Goal: Navigation & Orientation: Find specific page/section

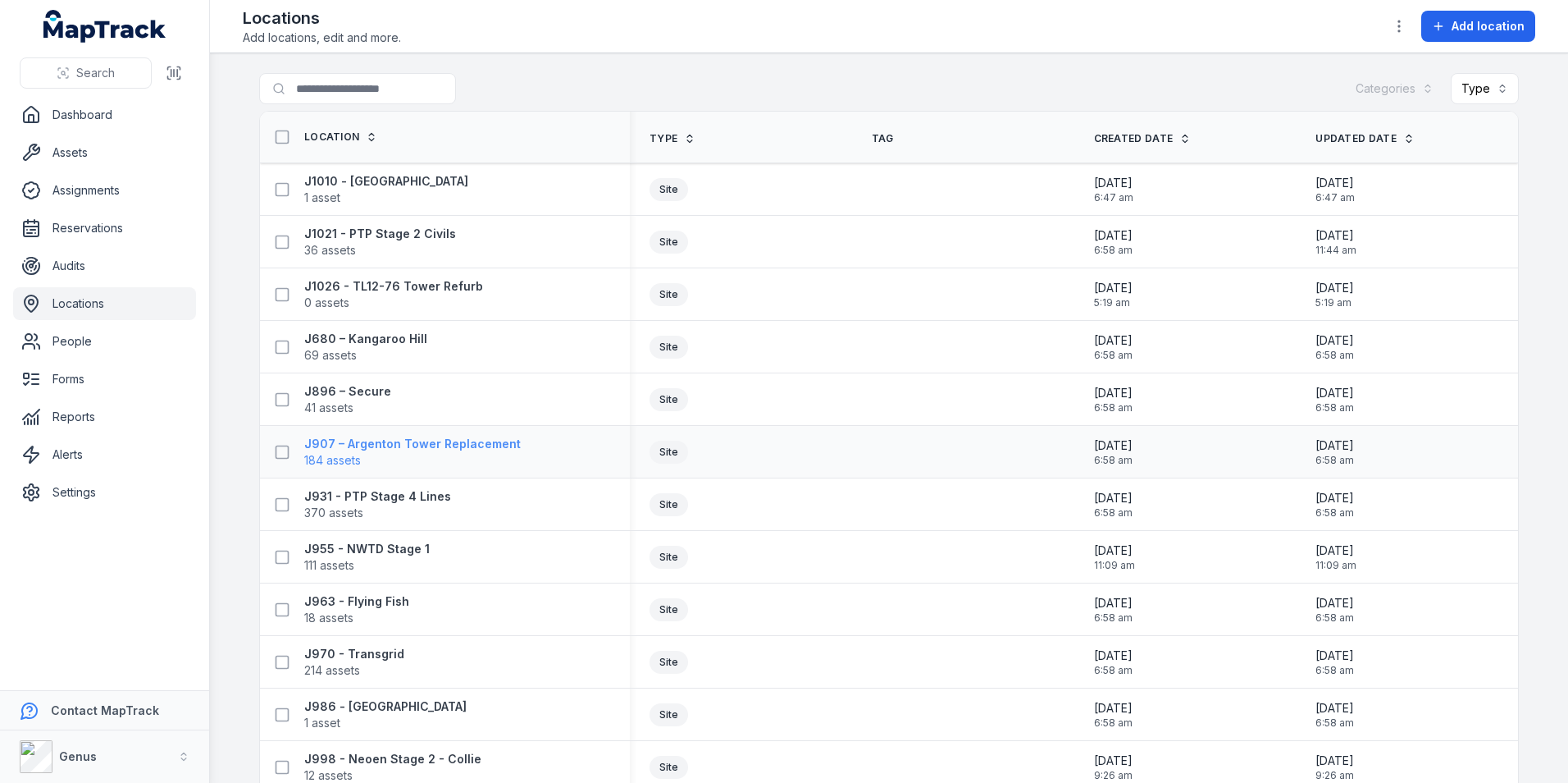
click at [440, 448] on strong "J907 – Argenton Tower Replacement" at bounding box center [412, 443] width 217 height 16
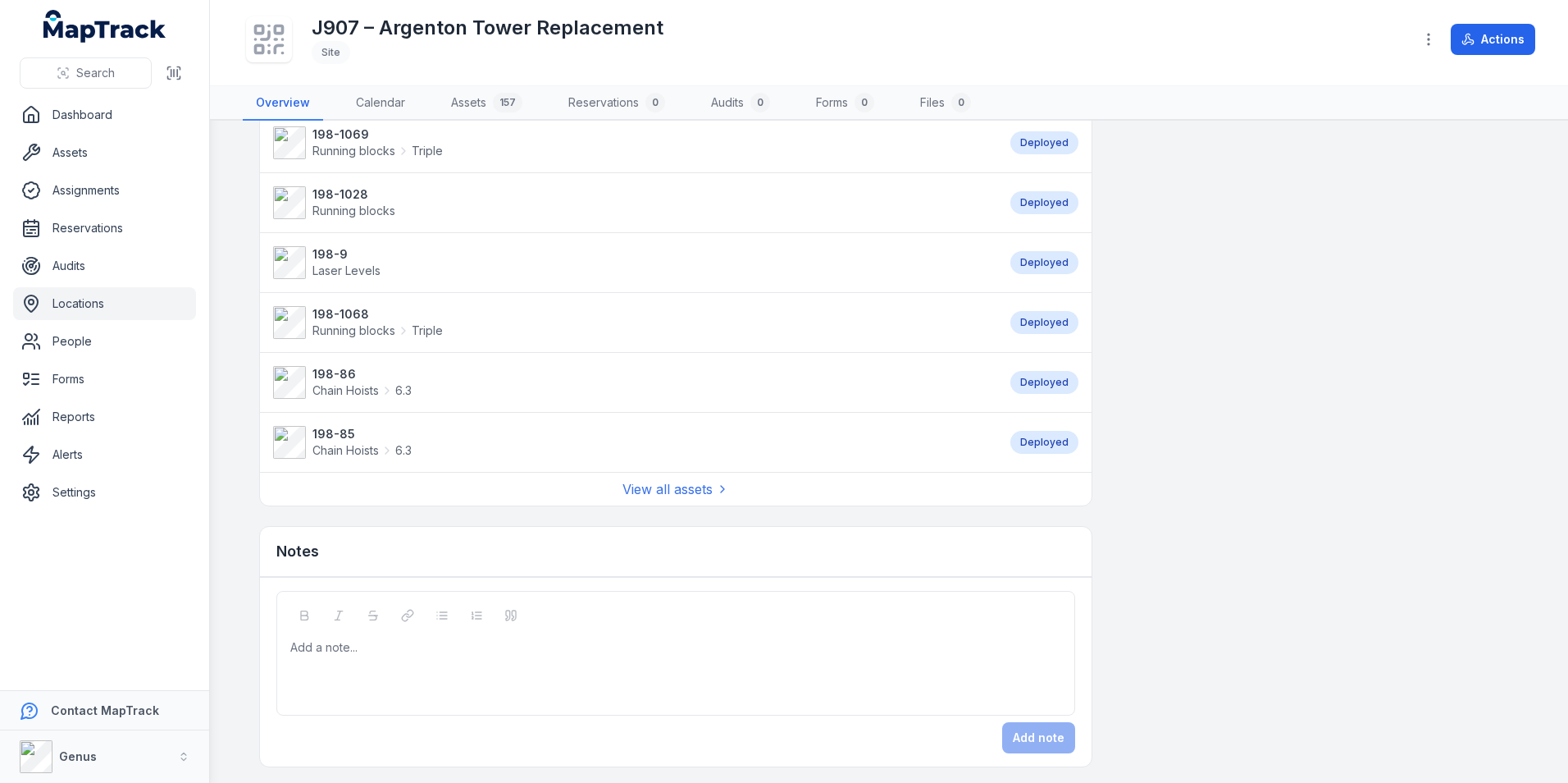
scroll to position [1219, 0]
click at [638, 483] on link "View all assets" at bounding box center [676, 485] width 107 height 20
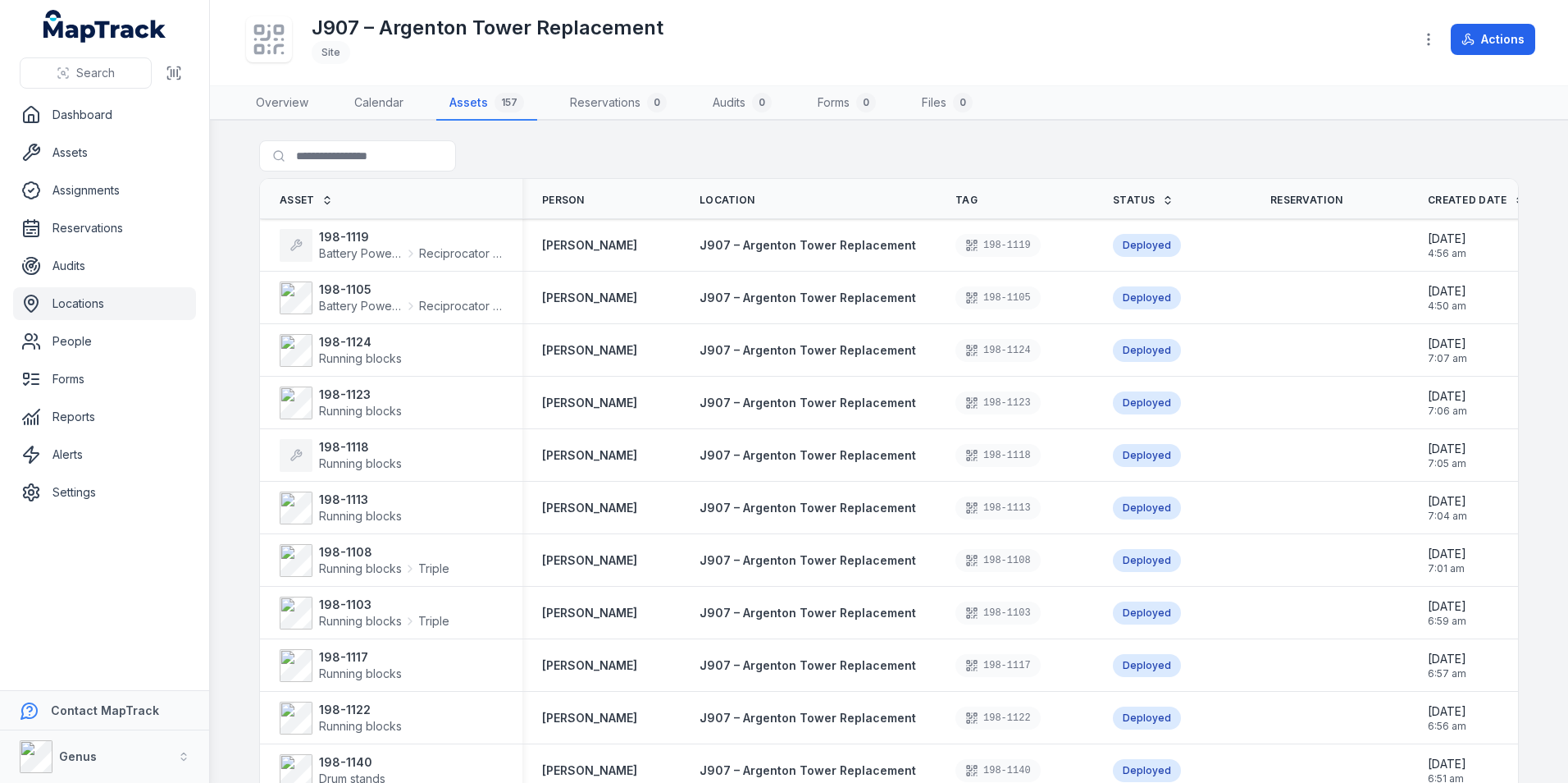
click at [76, 298] on link "Locations" at bounding box center [104, 303] width 183 height 33
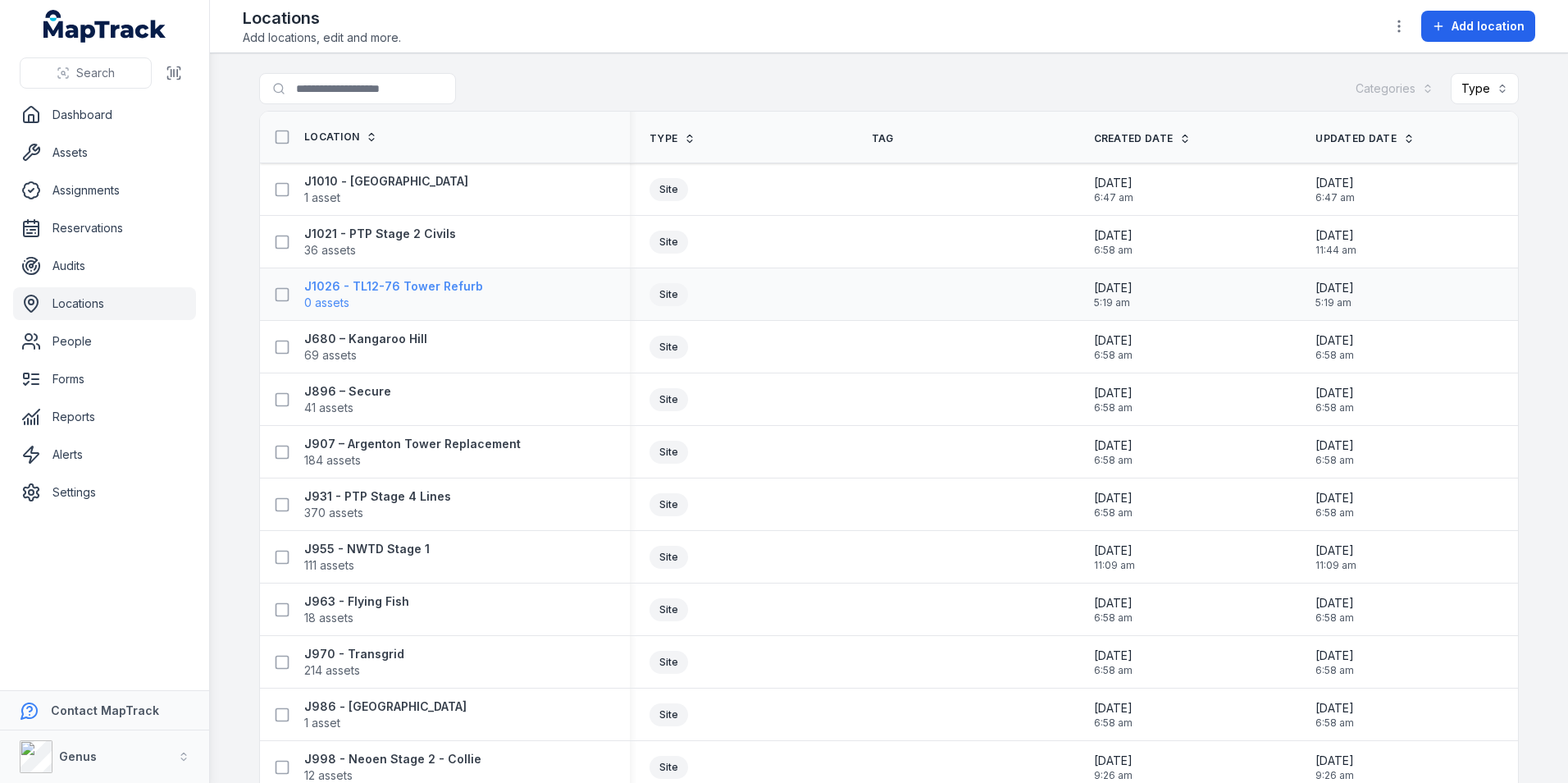
click at [447, 289] on strong "J1026 - TL12-76 Tower Refurb" at bounding box center [393, 286] width 179 height 16
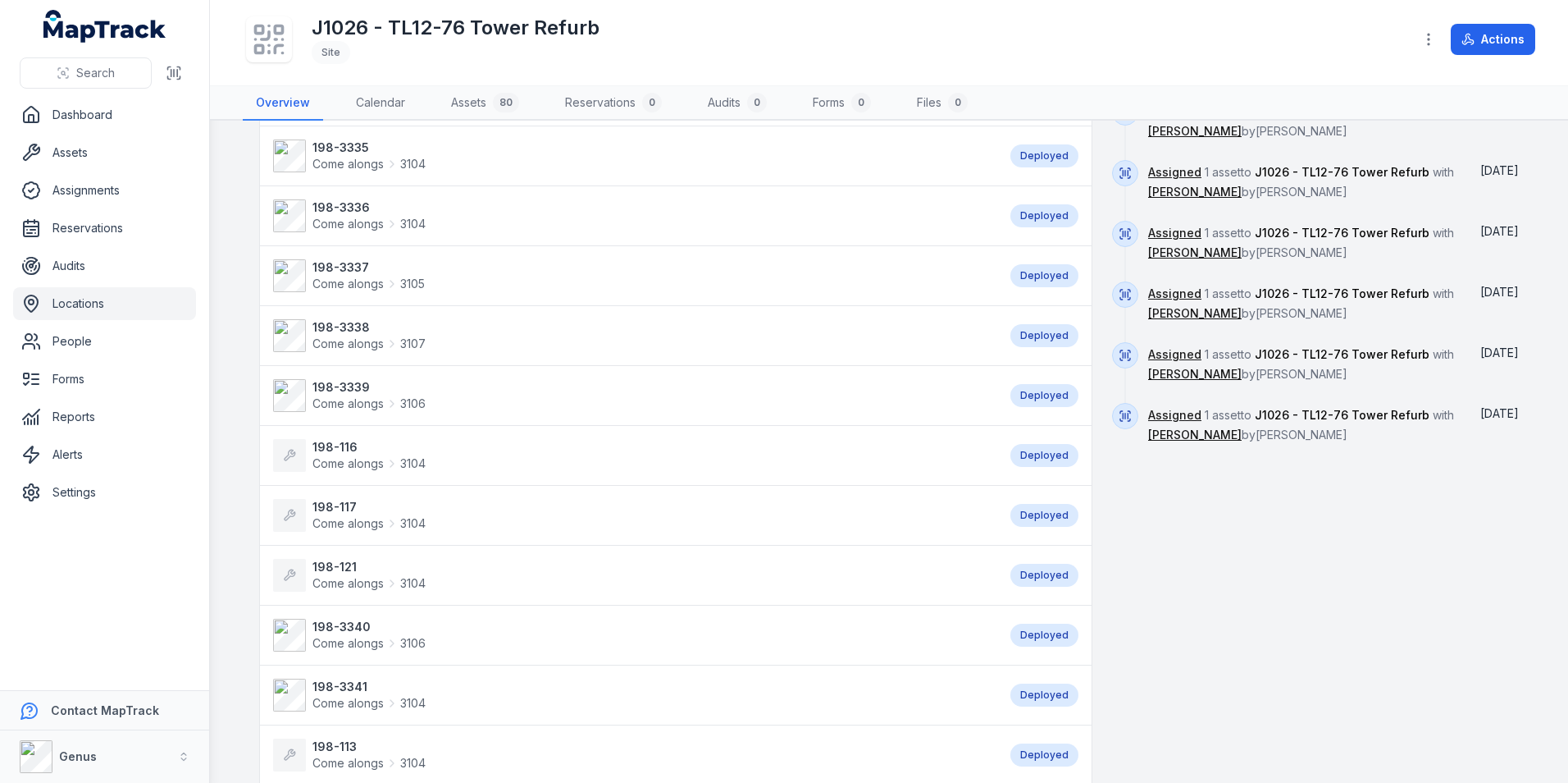
scroll to position [1148, 0]
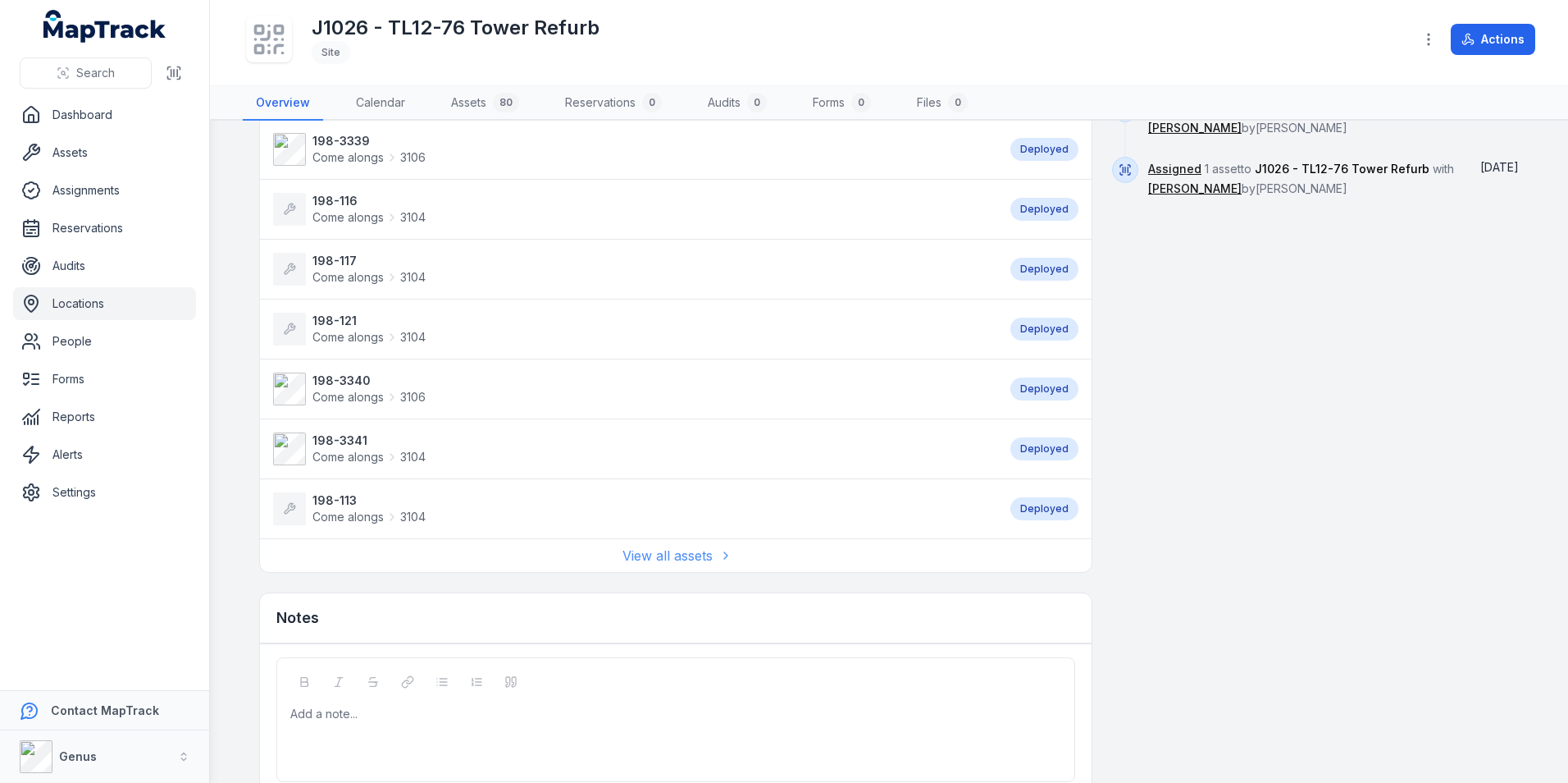
click at [641, 545] on link "View all assets" at bounding box center [676, 555] width 107 height 20
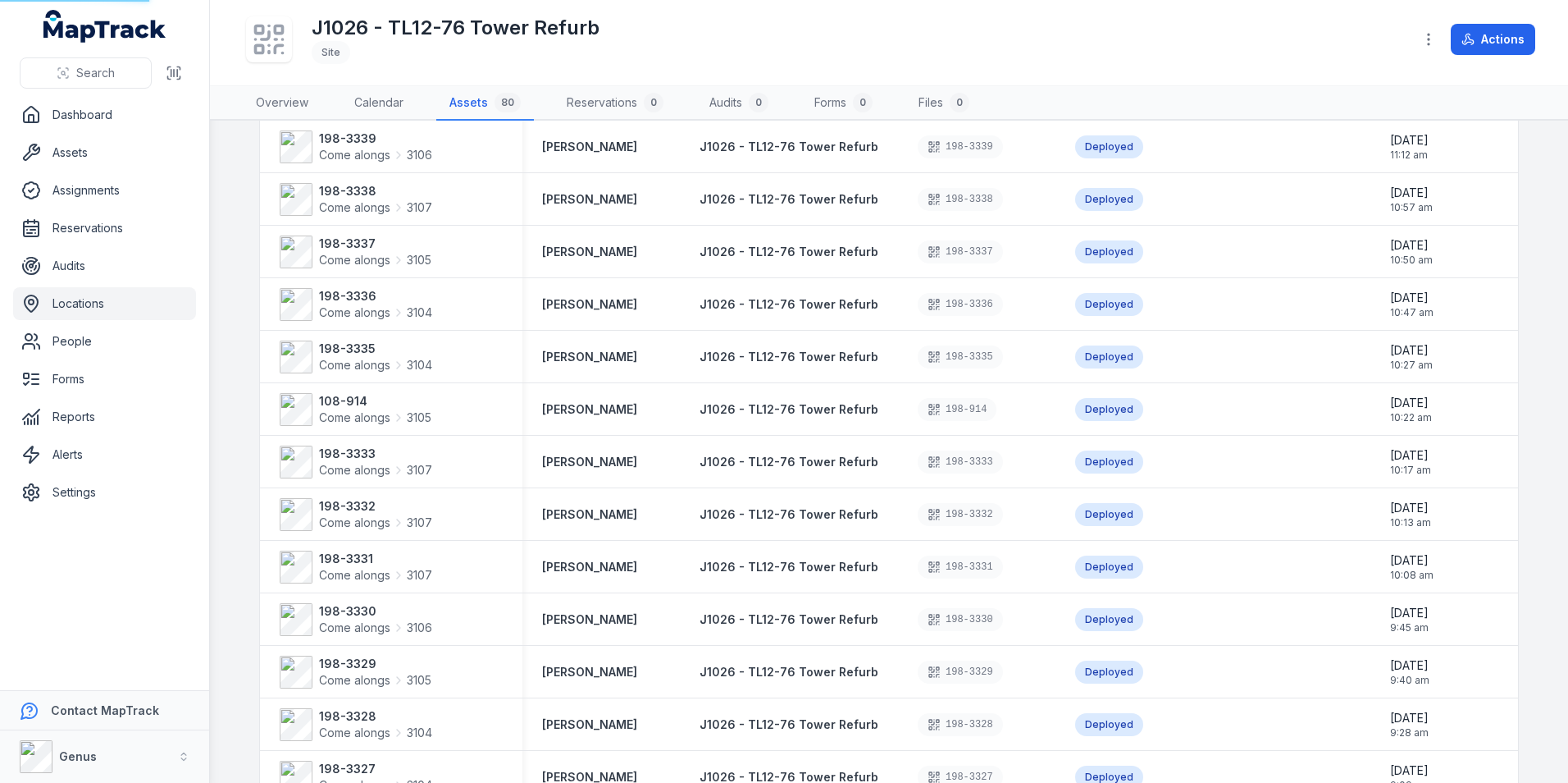
scroll to position [20, 0]
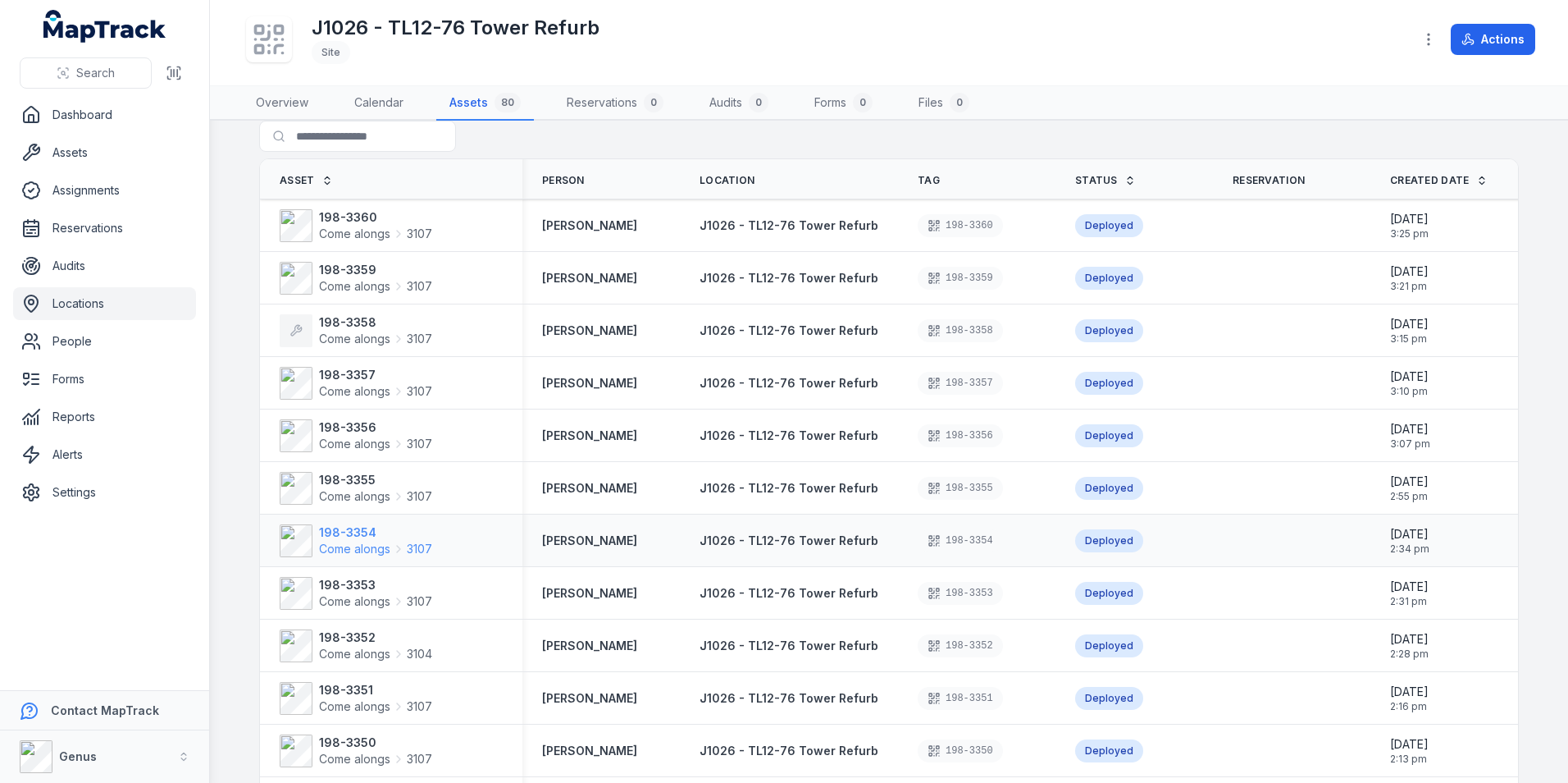
click at [414, 548] on span "3107" at bounding box center [419, 548] width 26 height 16
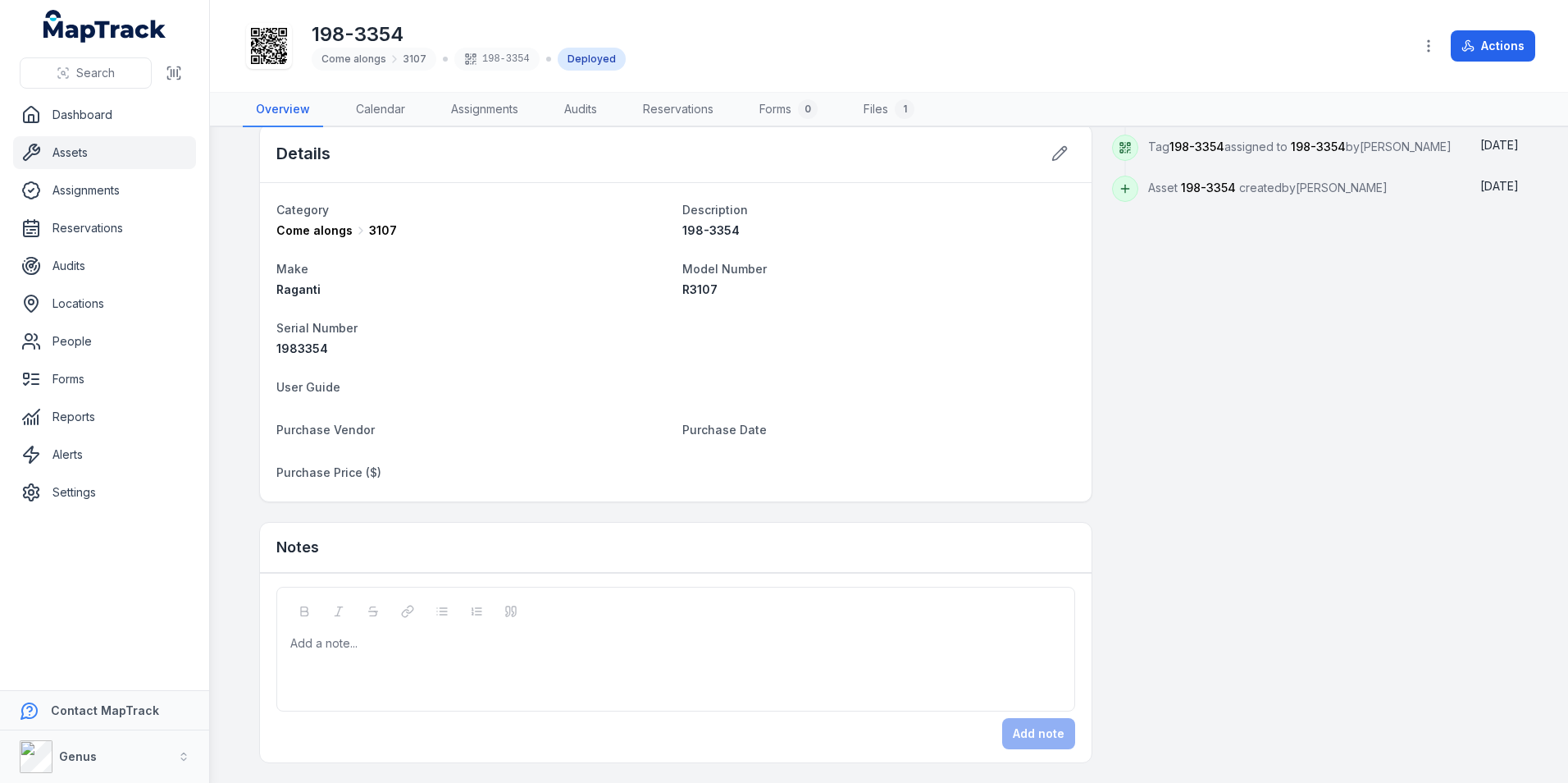
scroll to position [348, 0]
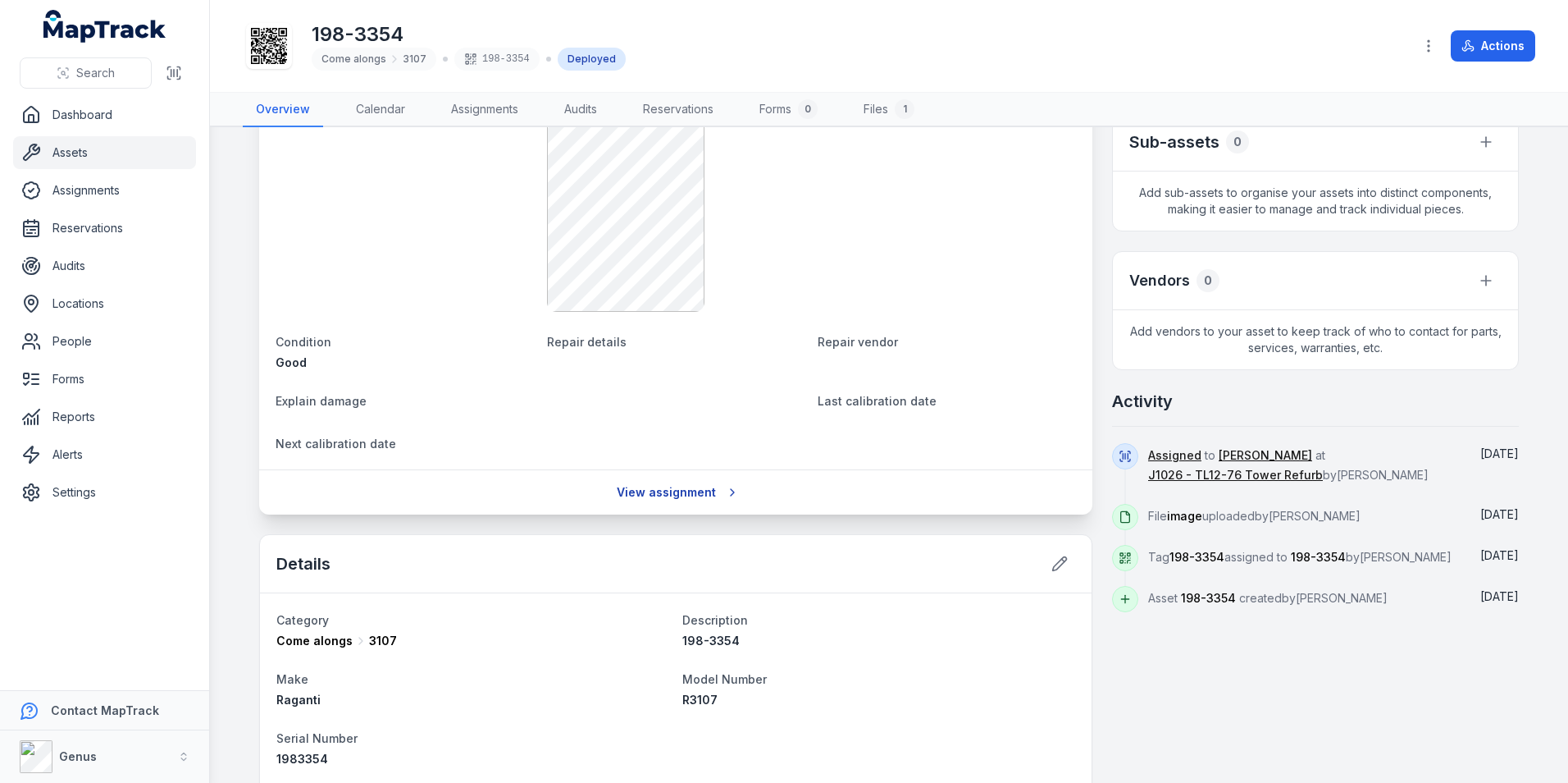
click at [691, 489] on link "View assignment" at bounding box center [676, 491] width 140 height 31
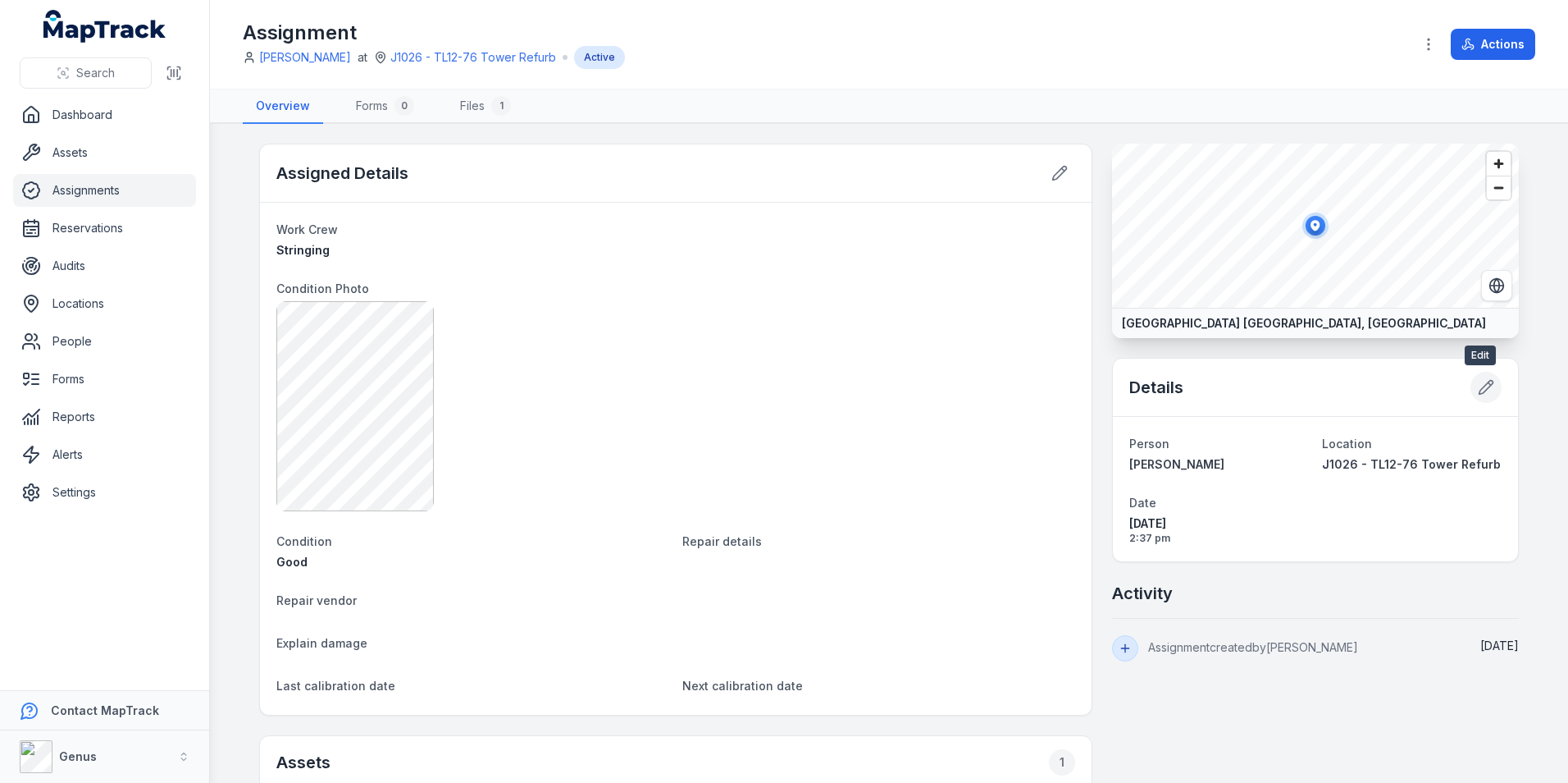
click at [1480, 385] on icon at bounding box center [1486, 386] width 16 height 16
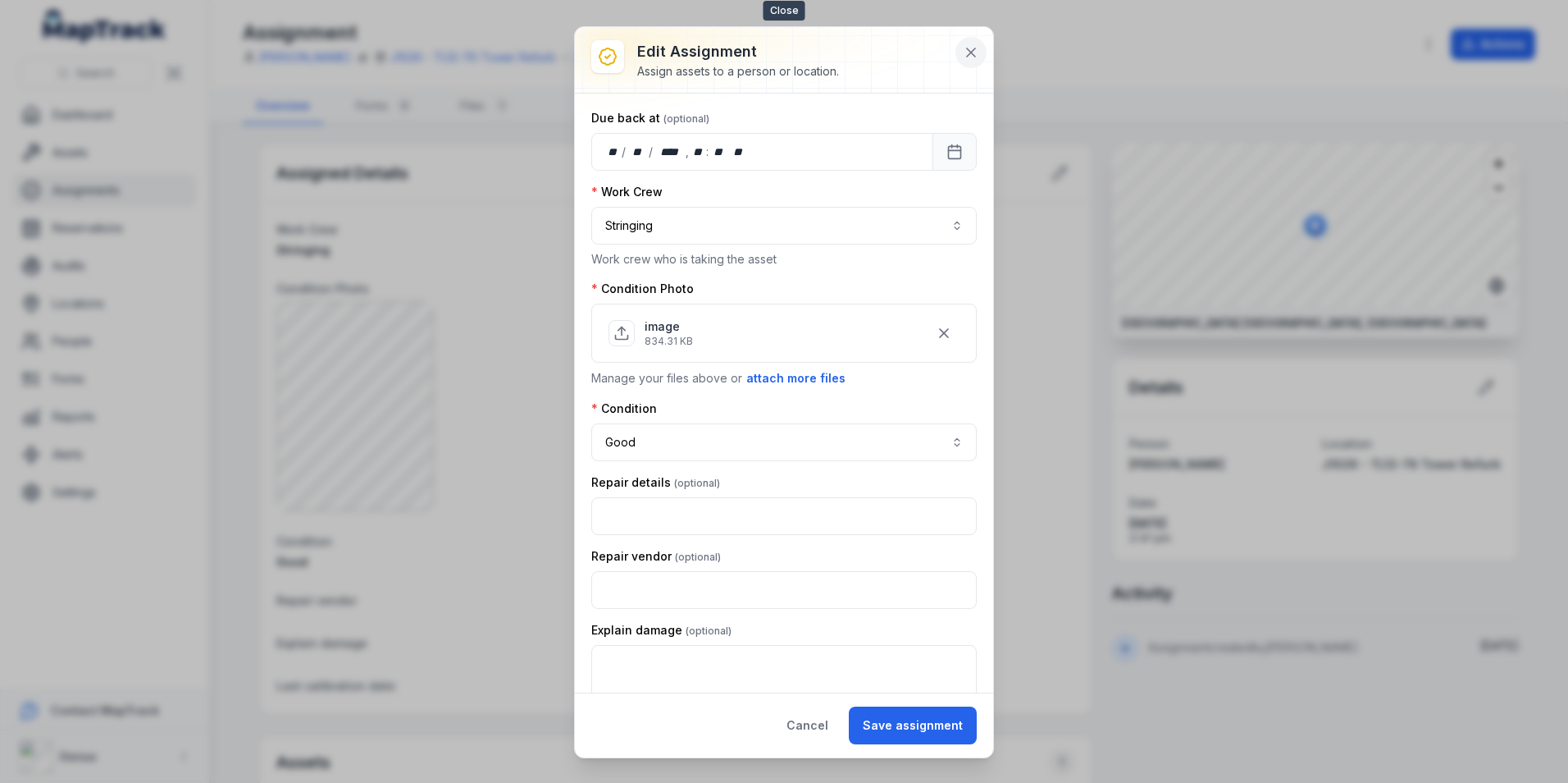
click at [968, 49] on icon at bounding box center [971, 52] width 9 height 9
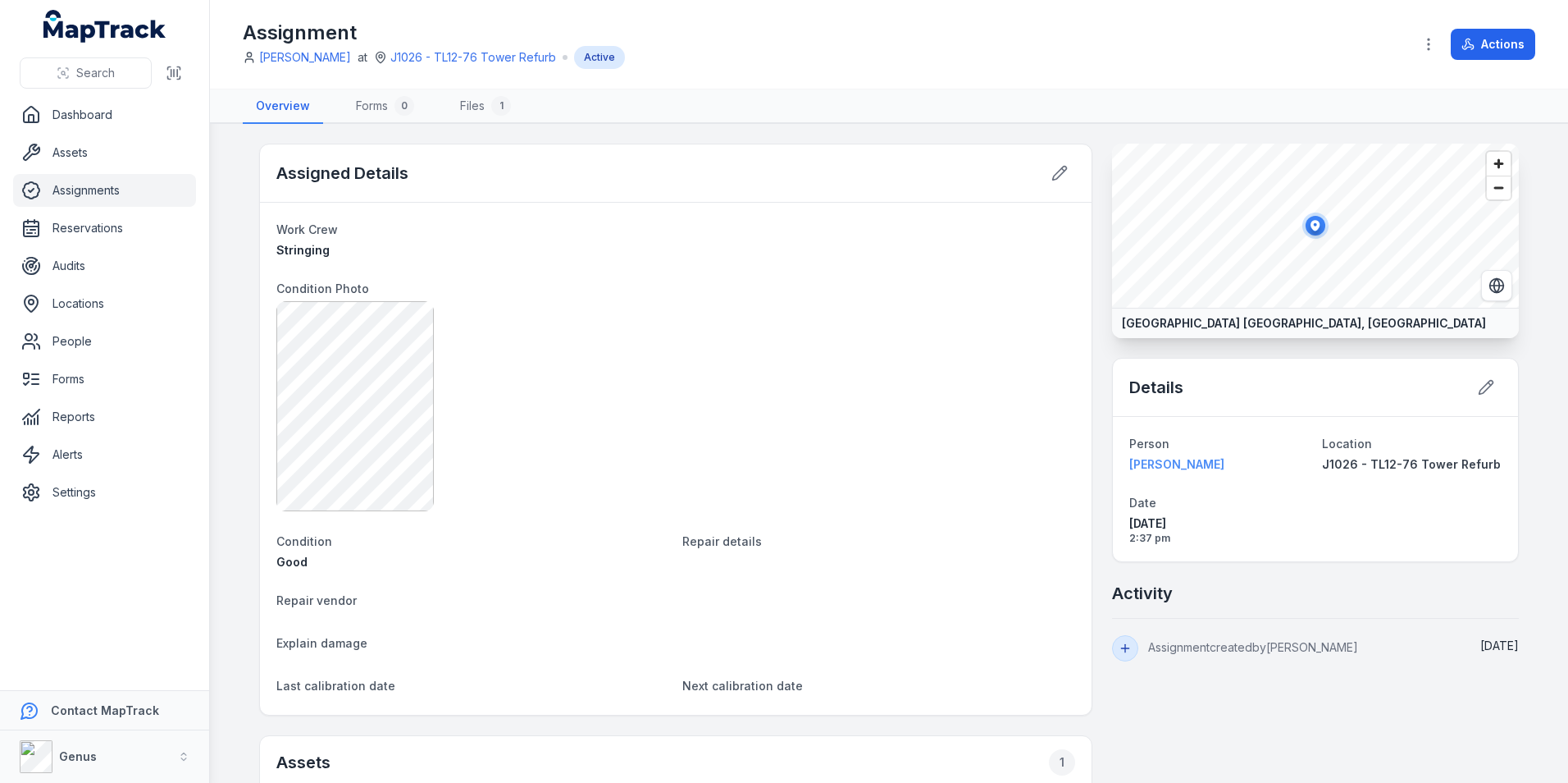
click at [1151, 460] on strong "[PERSON_NAME]" at bounding box center [1219, 464] width 180 height 16
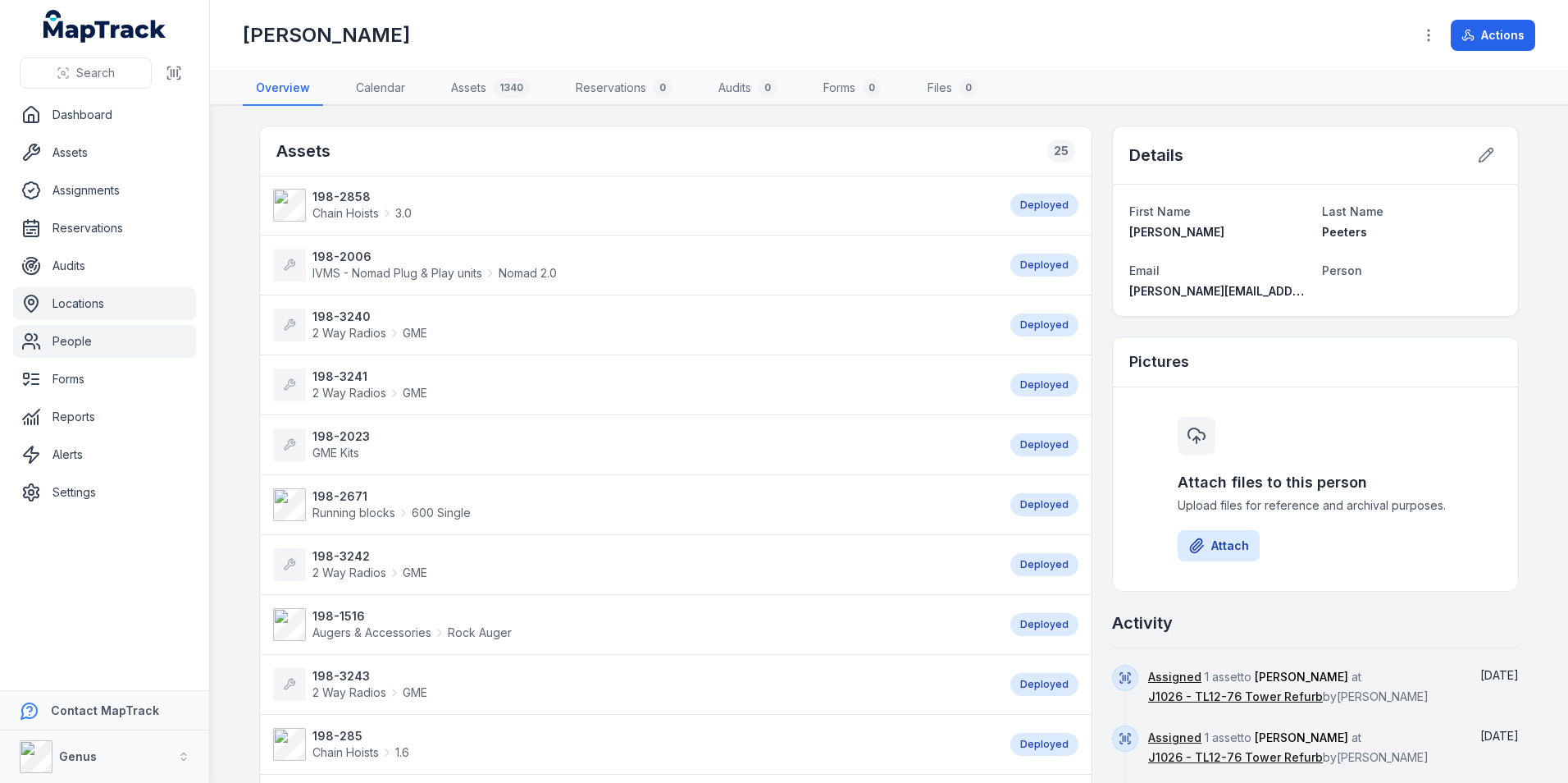
click at [78, 298] on link "Locations" at bounding box center [104, 303] width 183 height 33
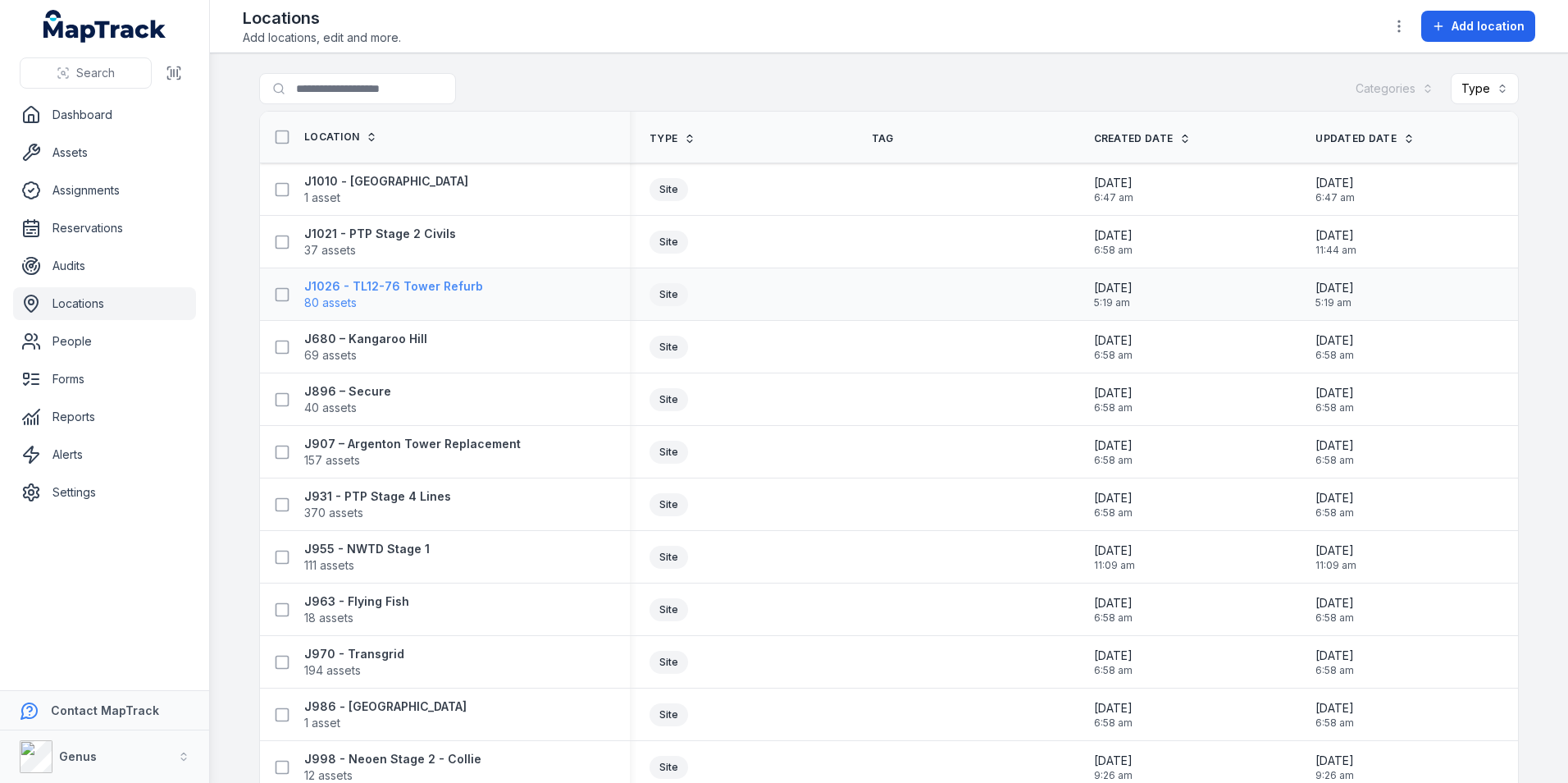
click at [336, 291] on strong "J1026 - TL12-76 Tower Refurb" at bounding box center [393, 286] width 179 height 16
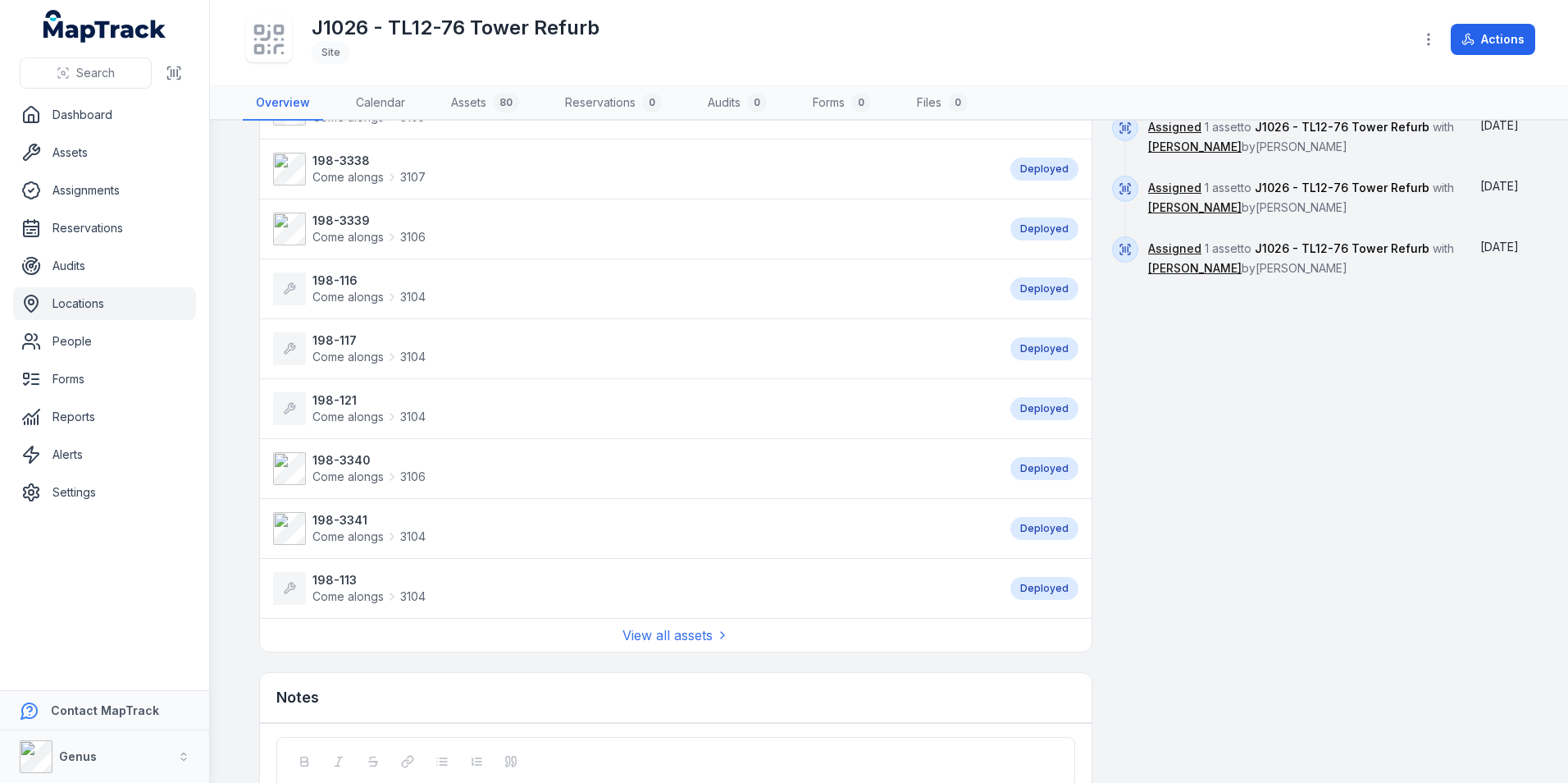
scroll to position [1148, 0]
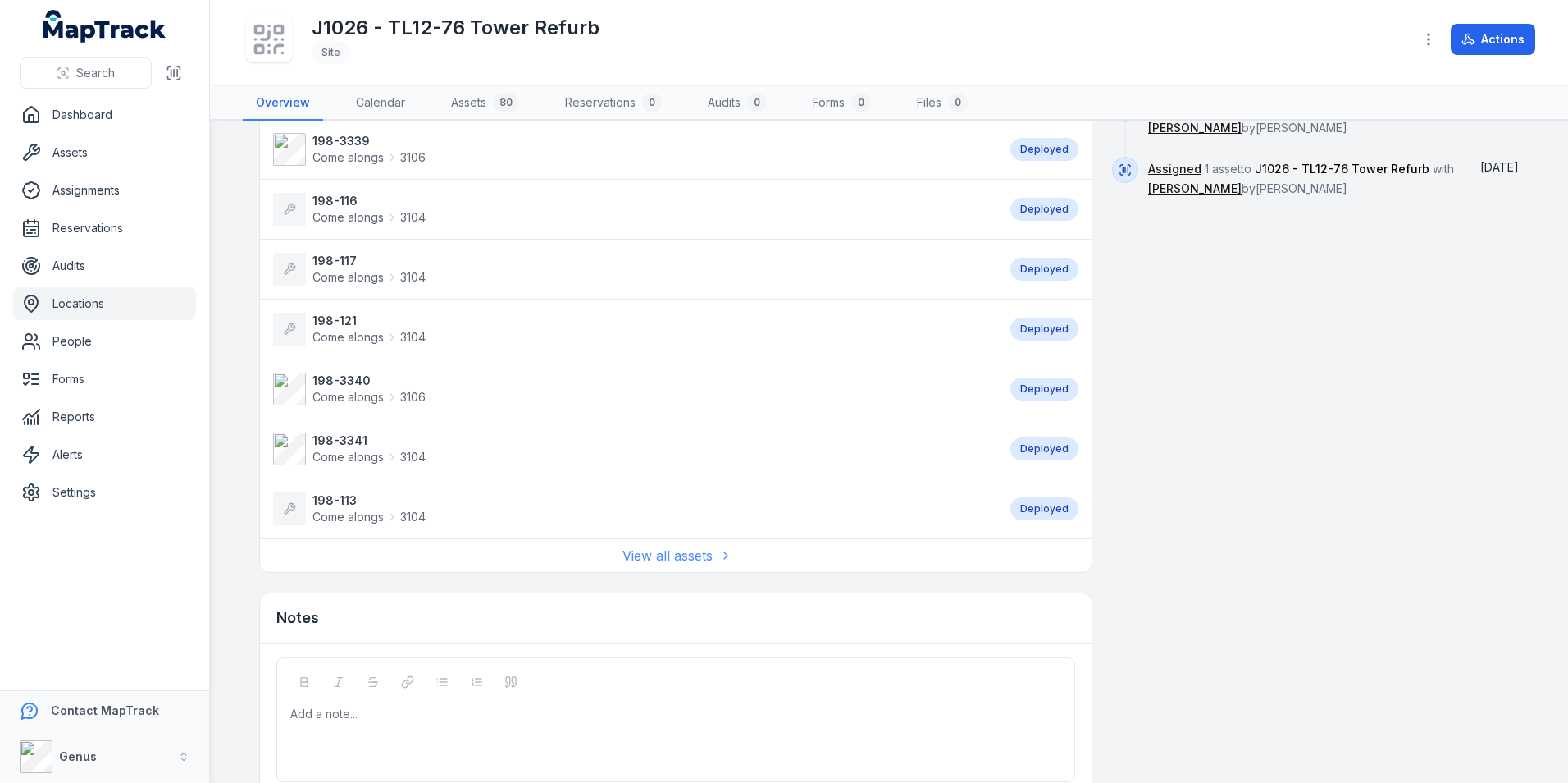
click at [674, 557] on link "View all assets" at bounding box center [676, 555] width 107 height 20
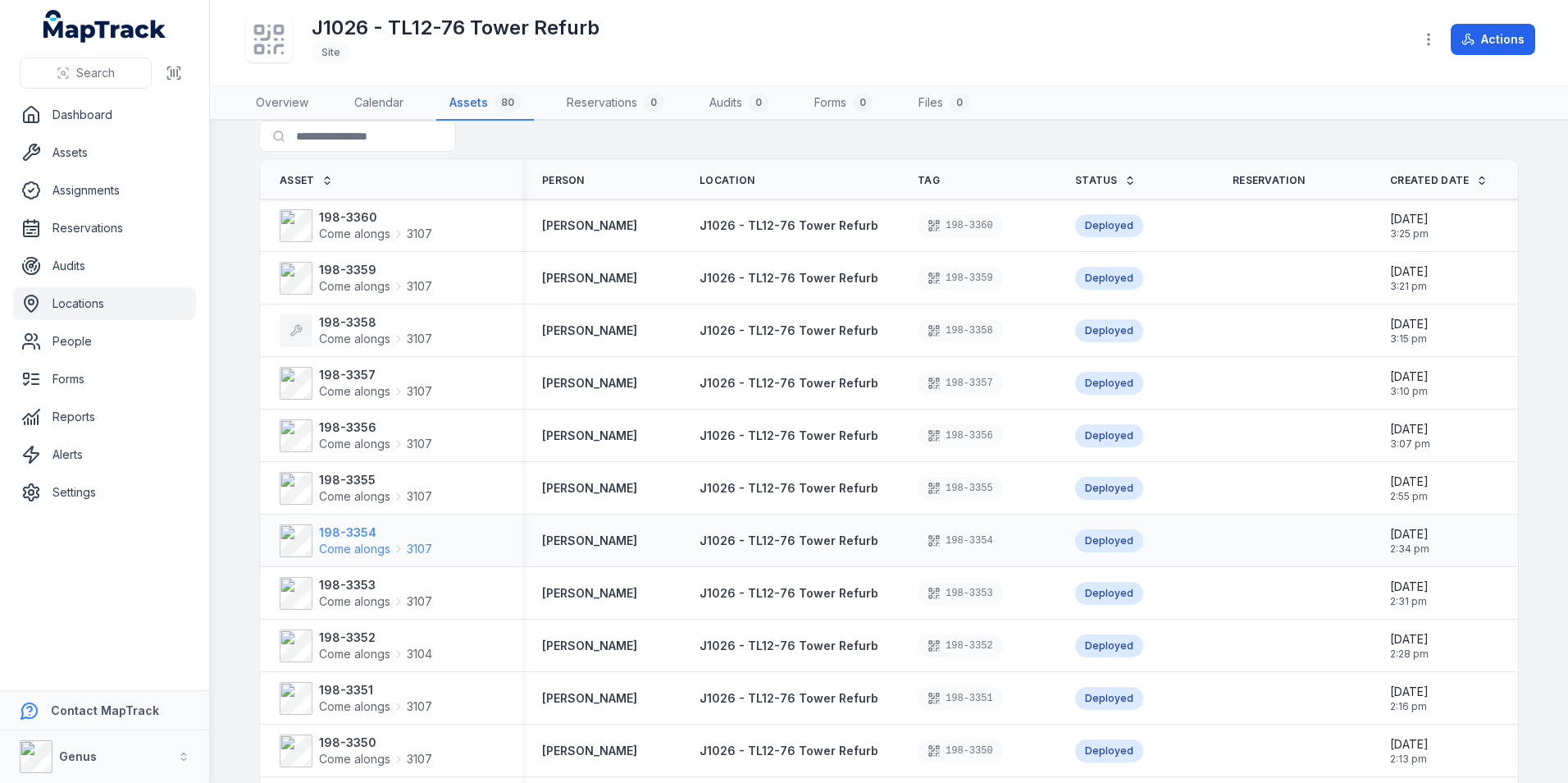
click at [336, 541] on span "Come alongs" at bounding box center [354, 548] width 71 height 16
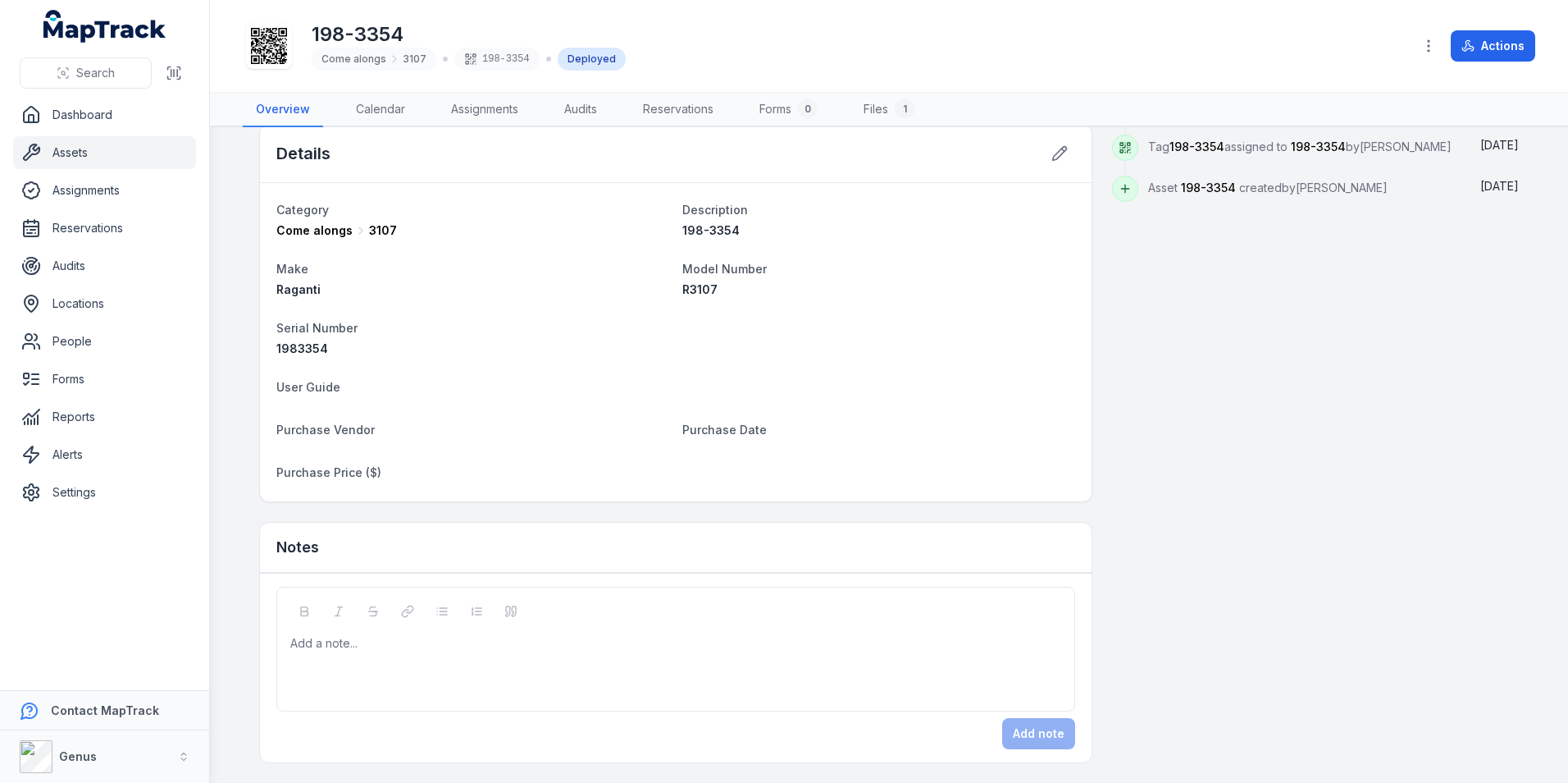
scroll to position [431, 0]
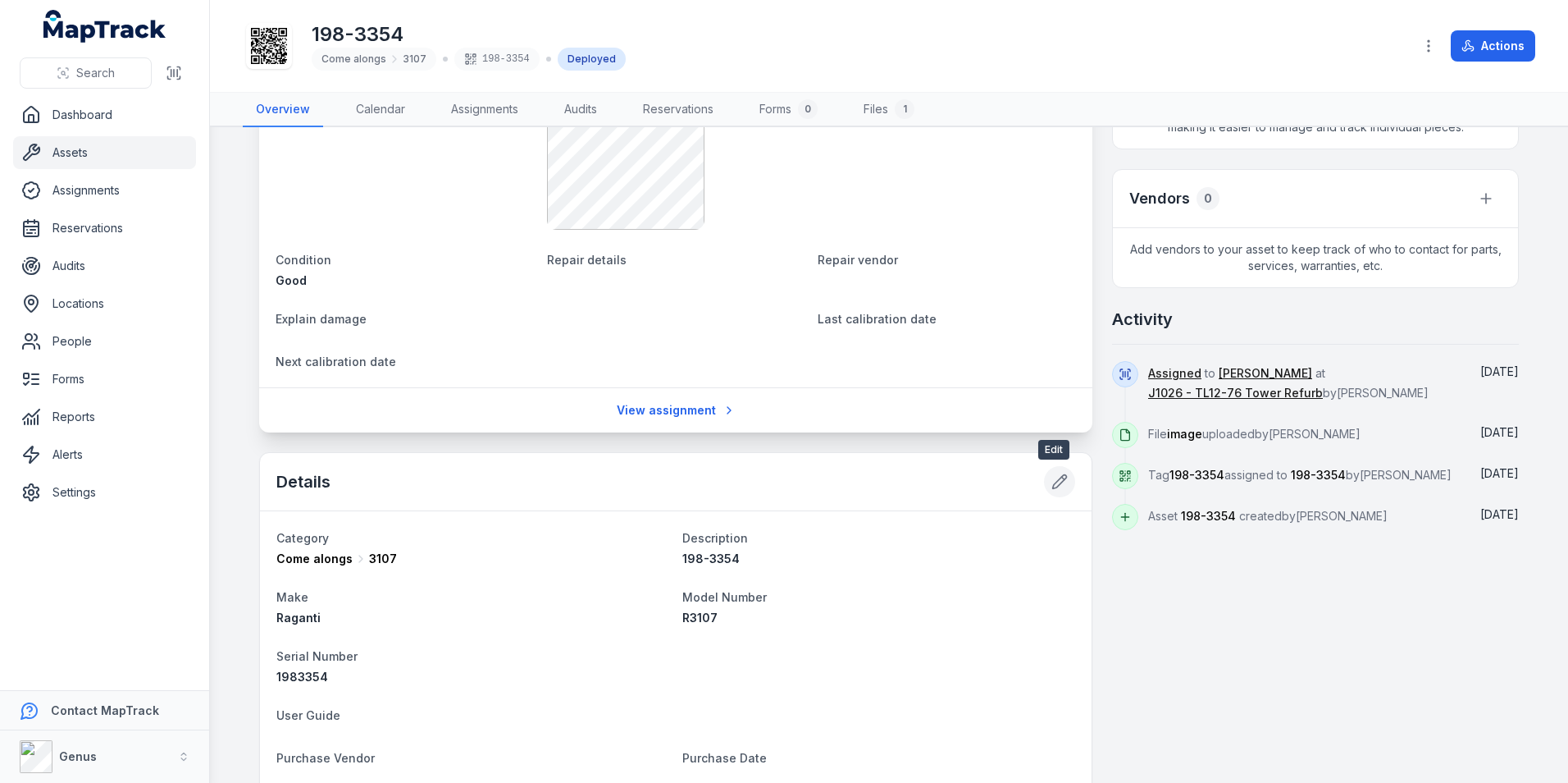
click at [1057, 481] on icon at bounding box center [1060, 482] width 14 height 14
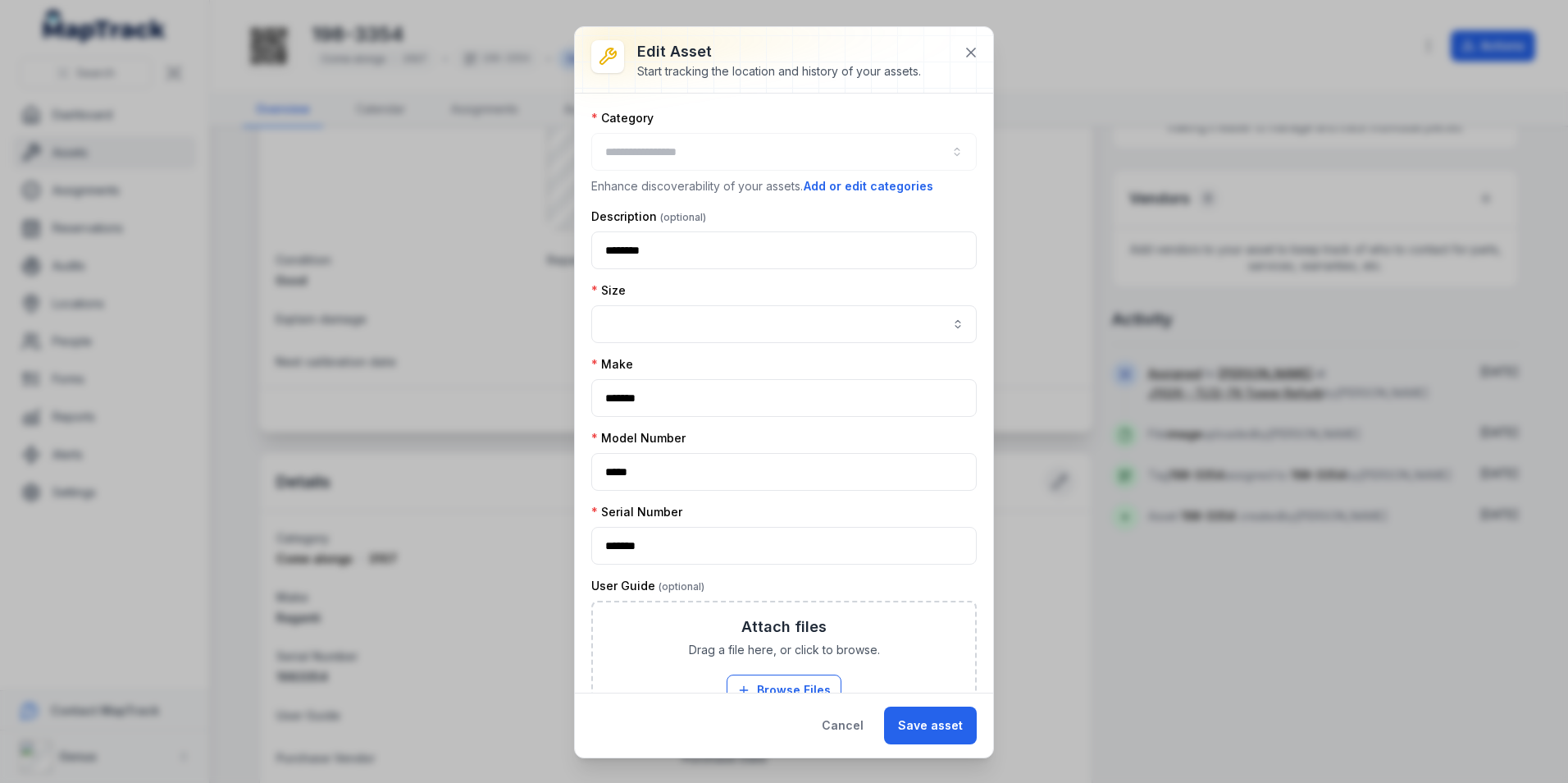
type input "****"
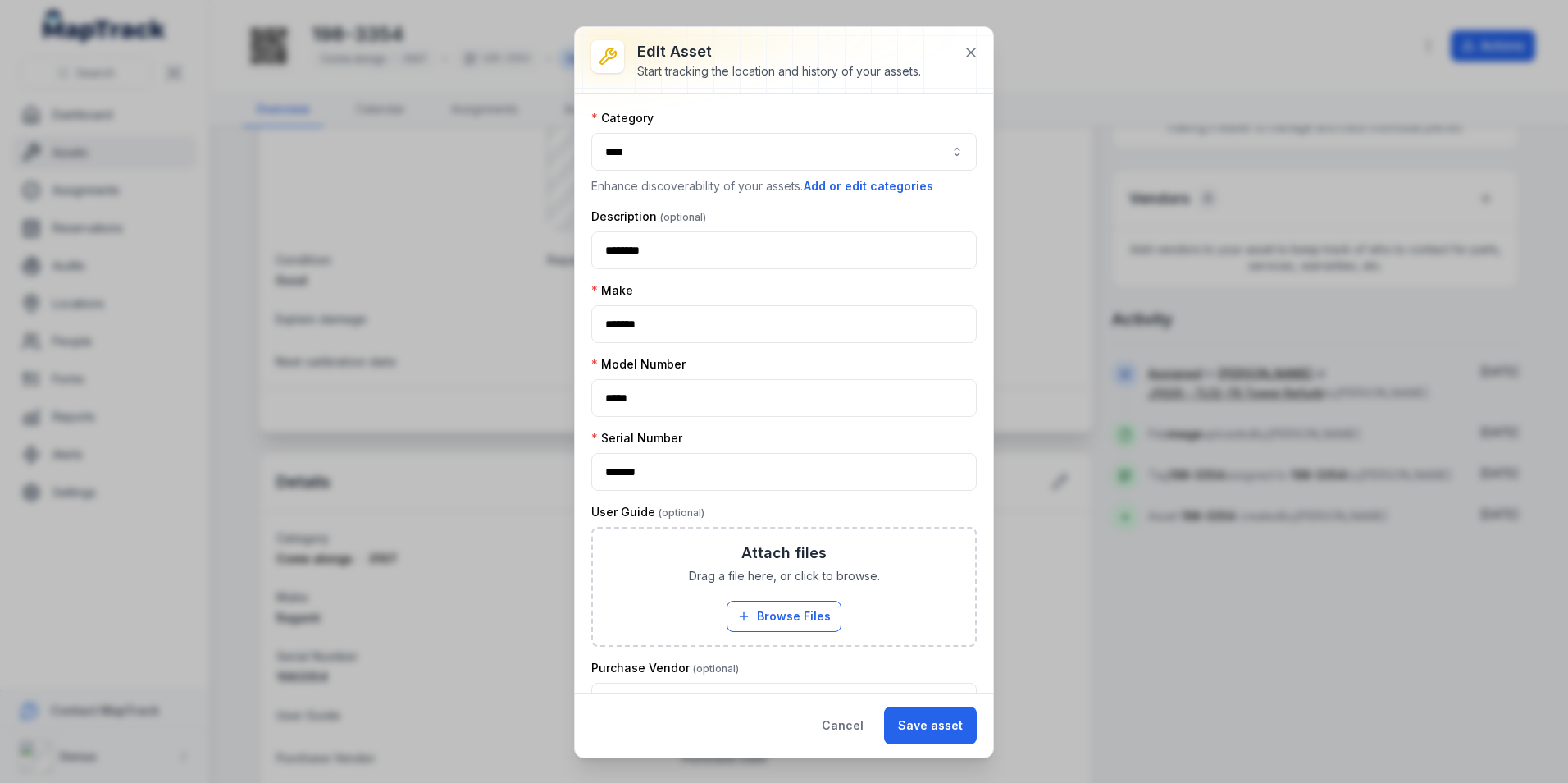
scroll to position [192, 0]
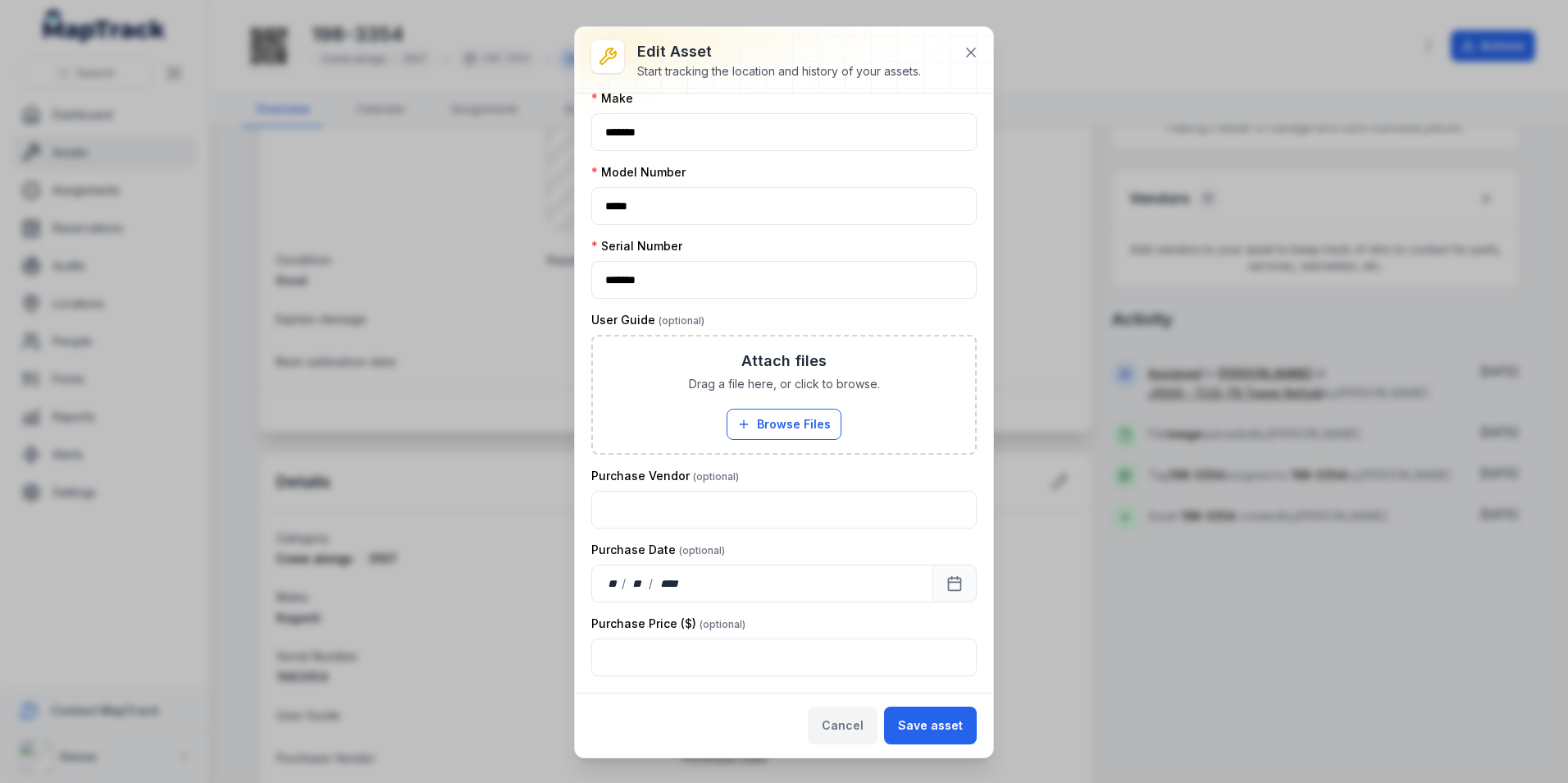
click at [849, 724] on button "Cancel" at bounding box center [843, 725] width 70 height 38
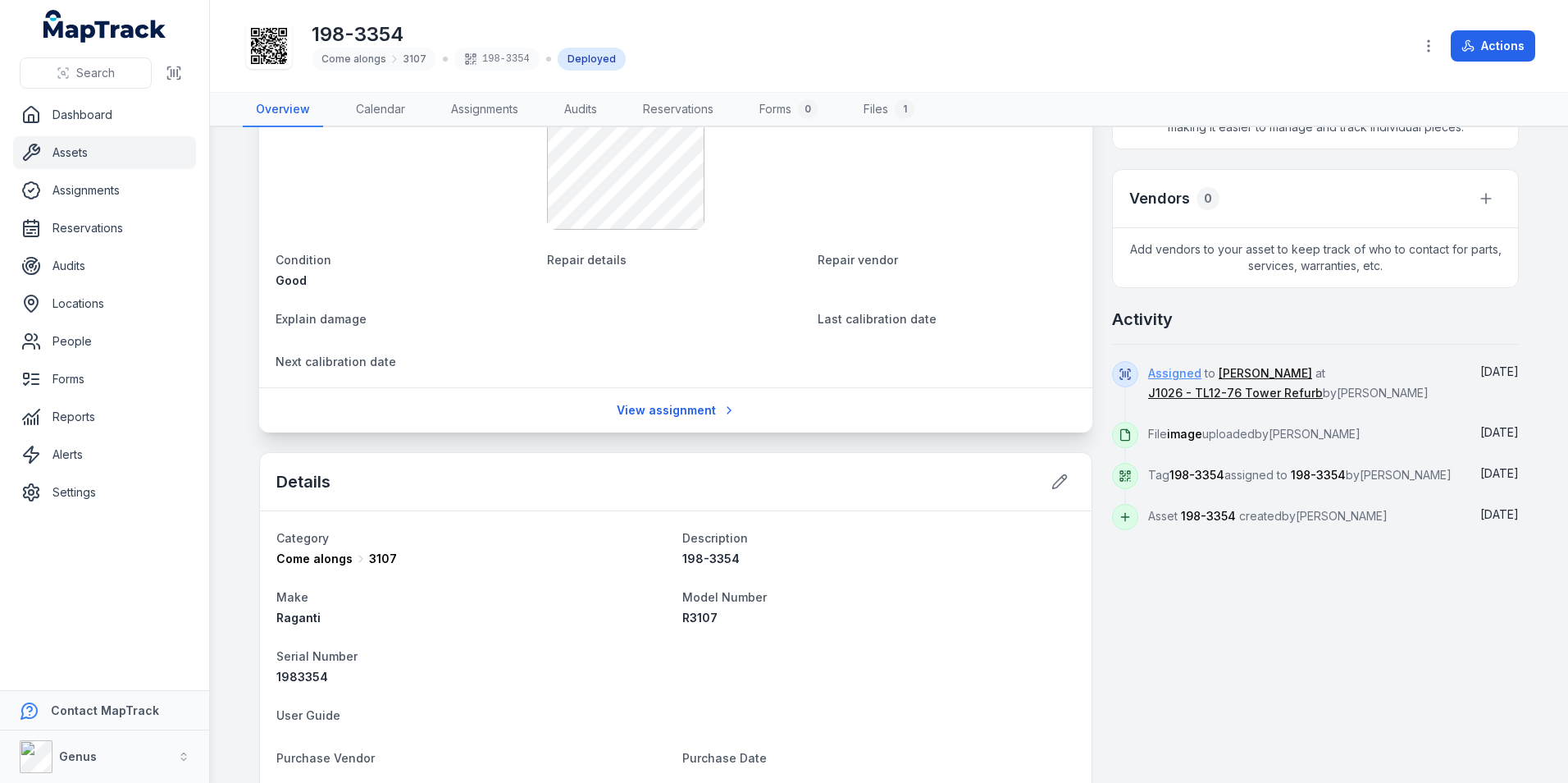
click at [1172, 369] on link "Assigned" at bounding box center [1174, 373] width 53 height 16
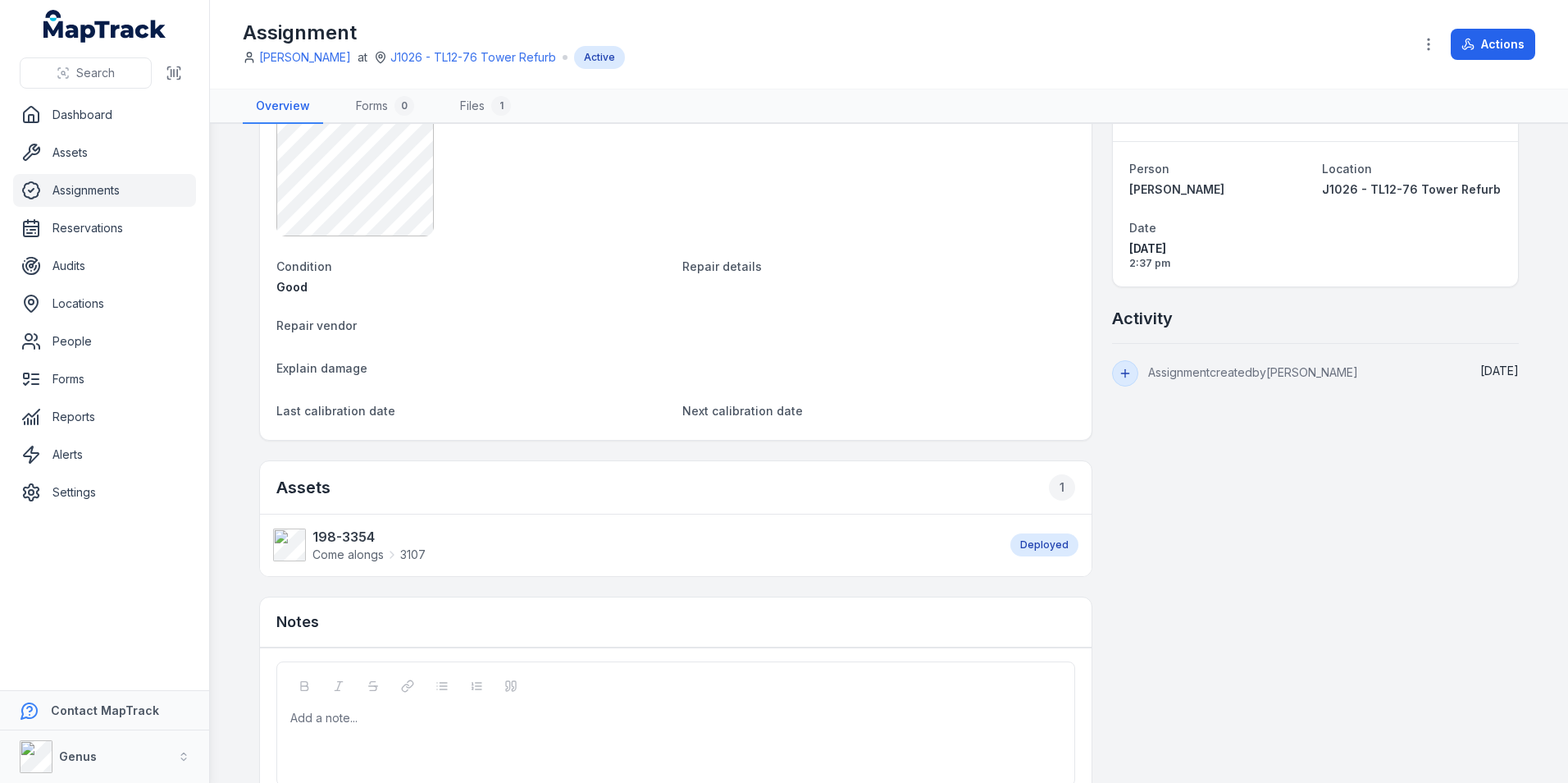
scroll to position [103, 0]
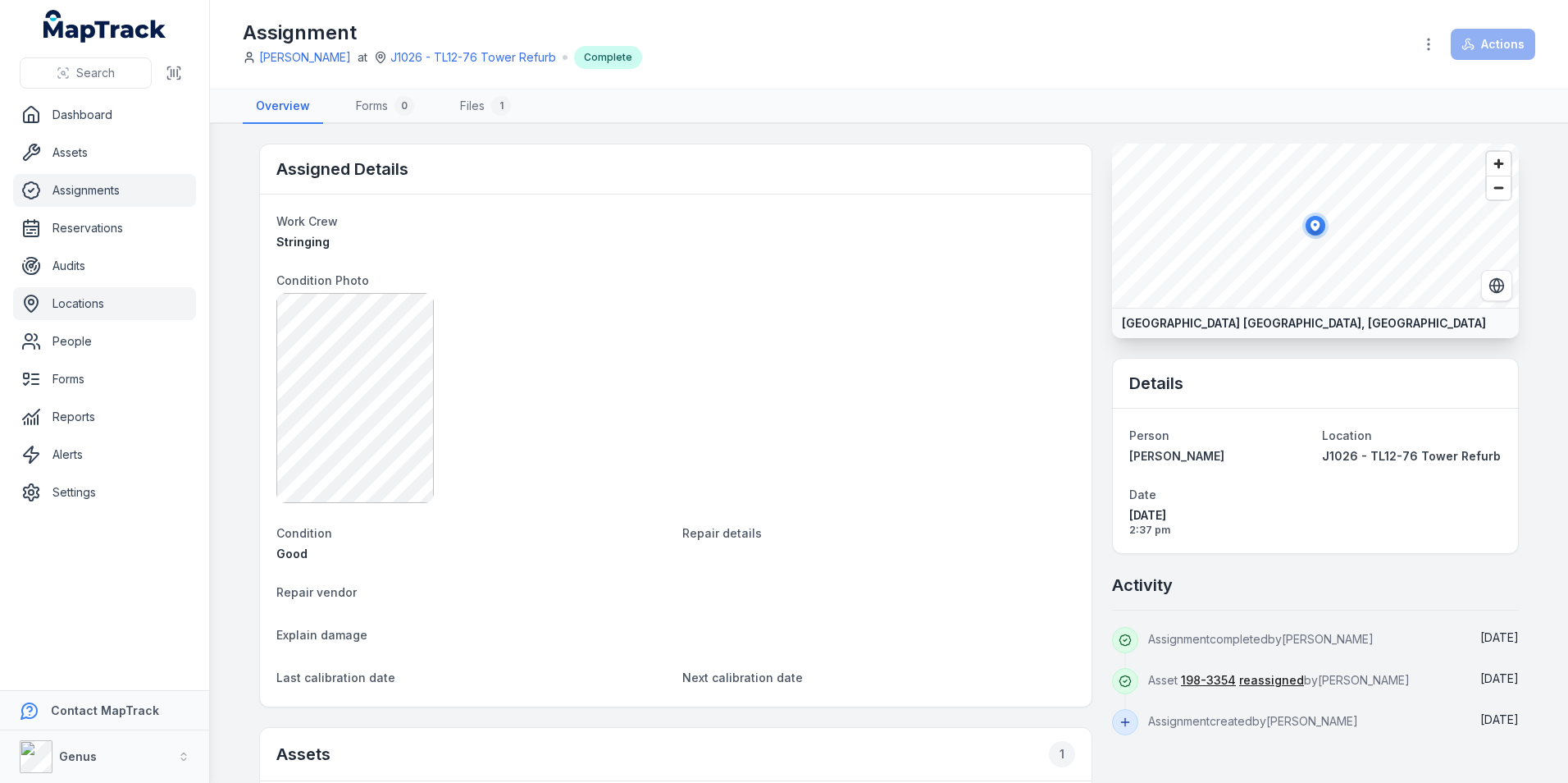
click at [67, 294] on link "Locations" at bounding box center [104, 303] width 183 height 33
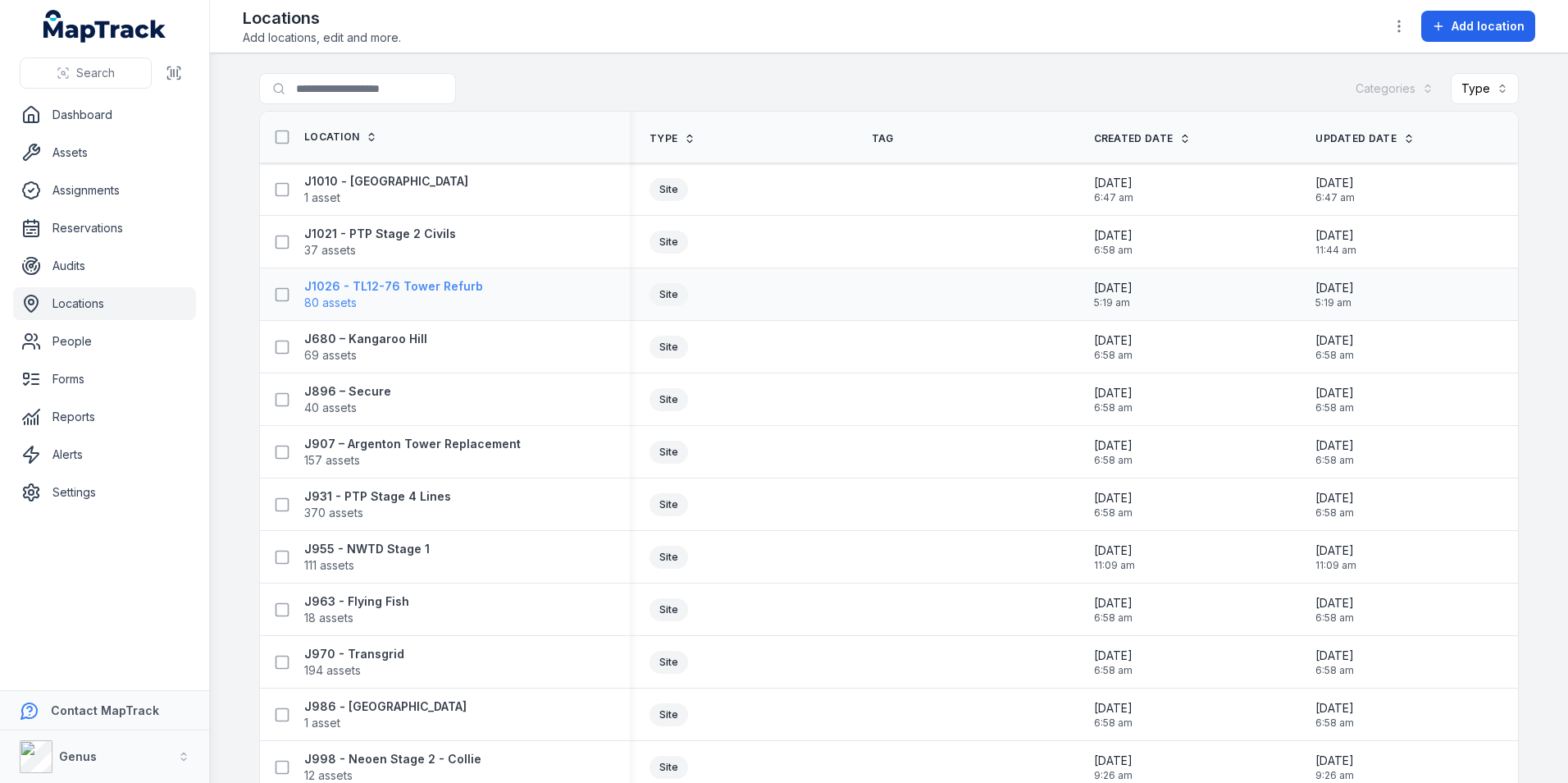
click at [344, 292] on strong "J1026 - TL12-76 Tower Refurb" at bounding box center [393, 286] width 179 height 16
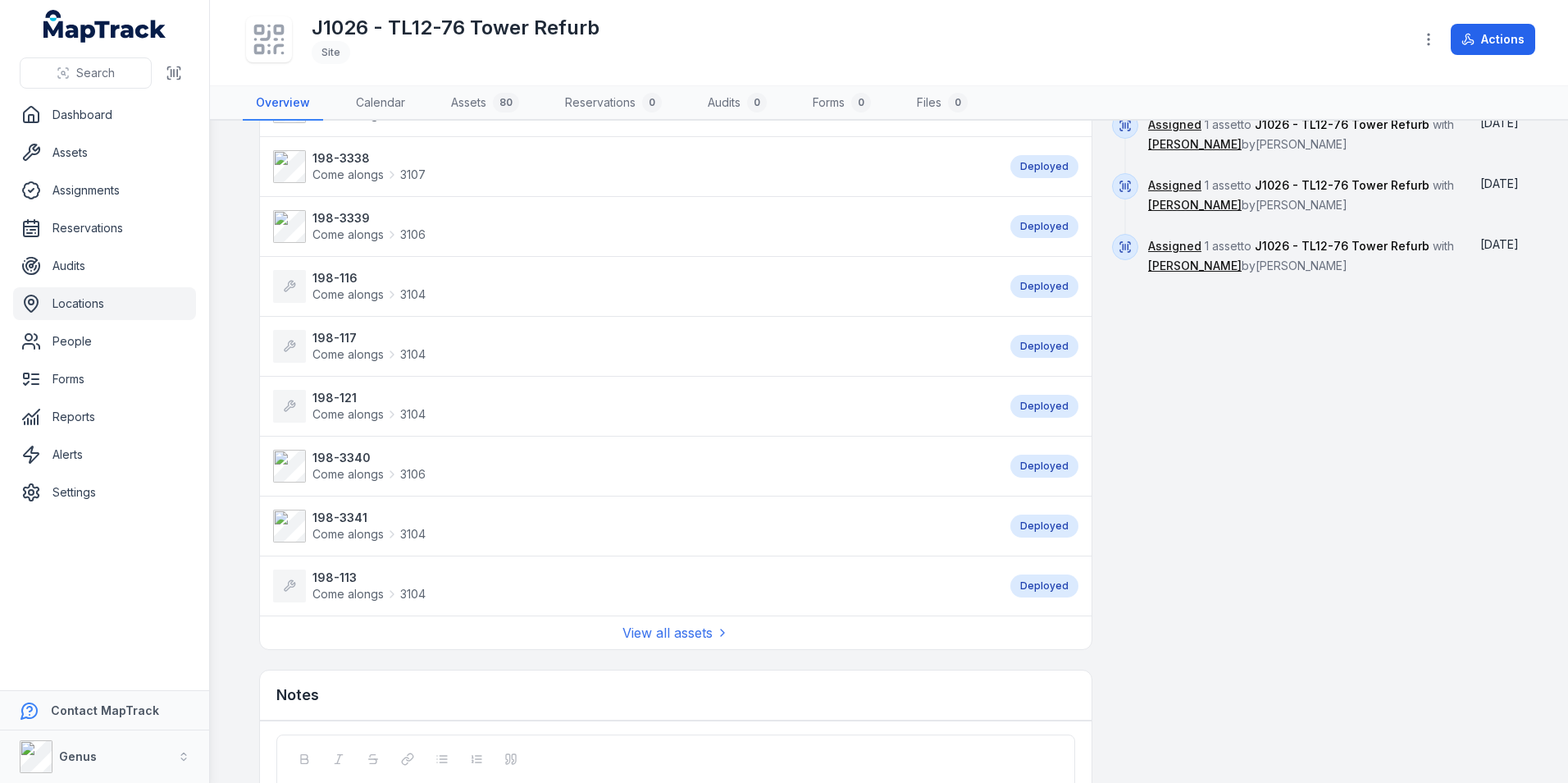
scroll to position [1219, 0]
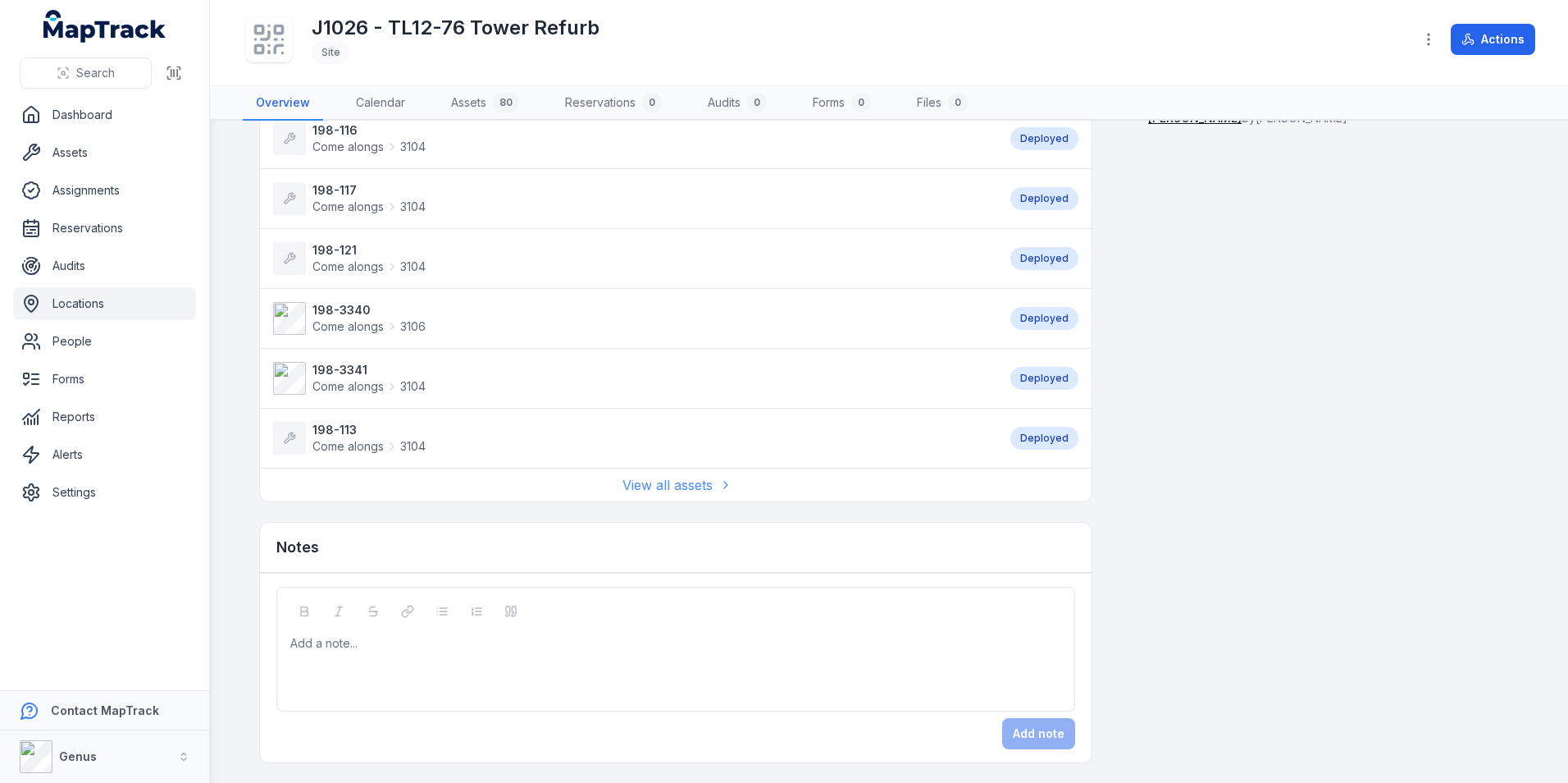
click at [637, 481] on link "View all assets" at bounding box center [676, 485] width 107 height 20
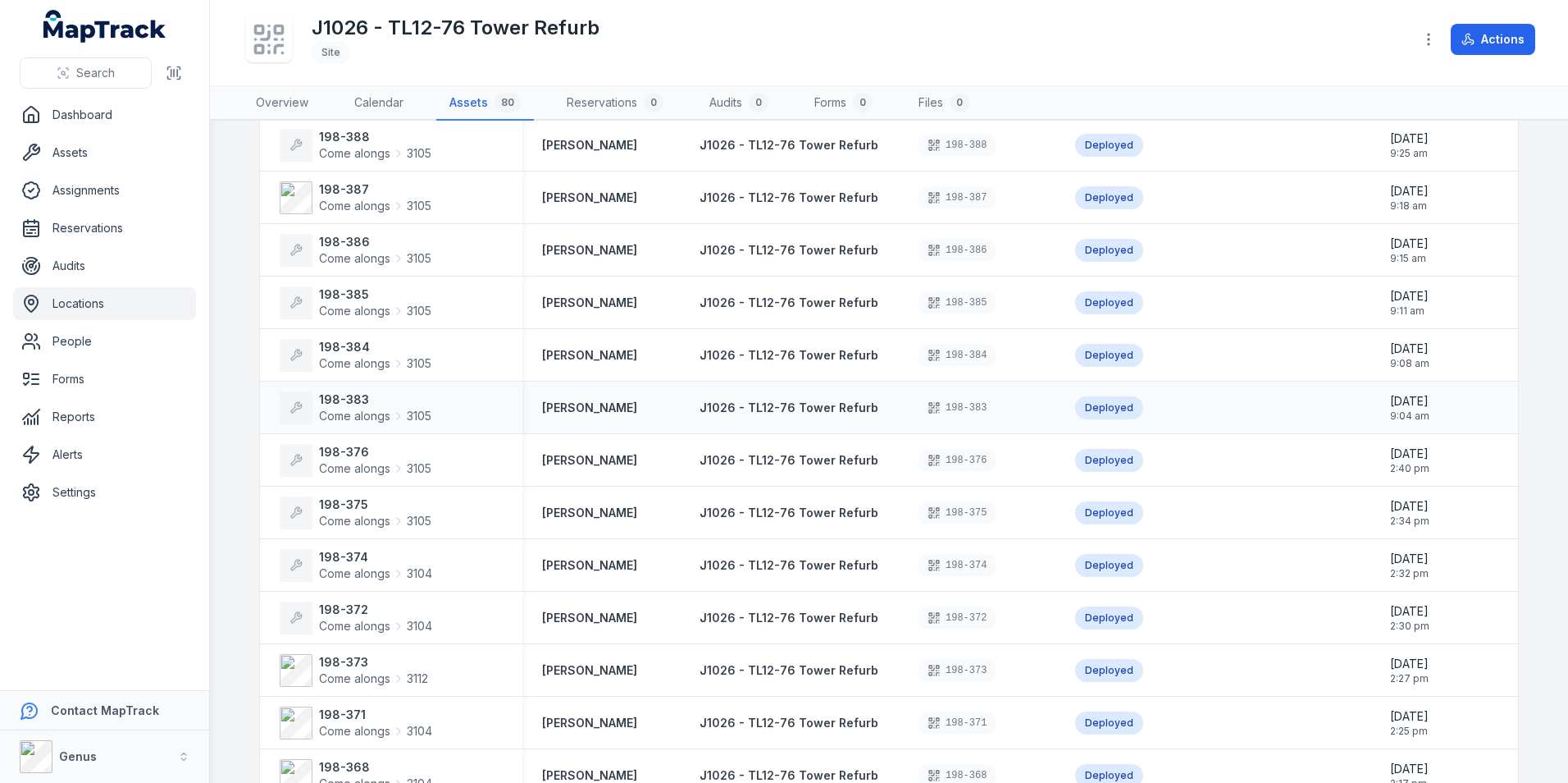
scroll to position [1964, 0]
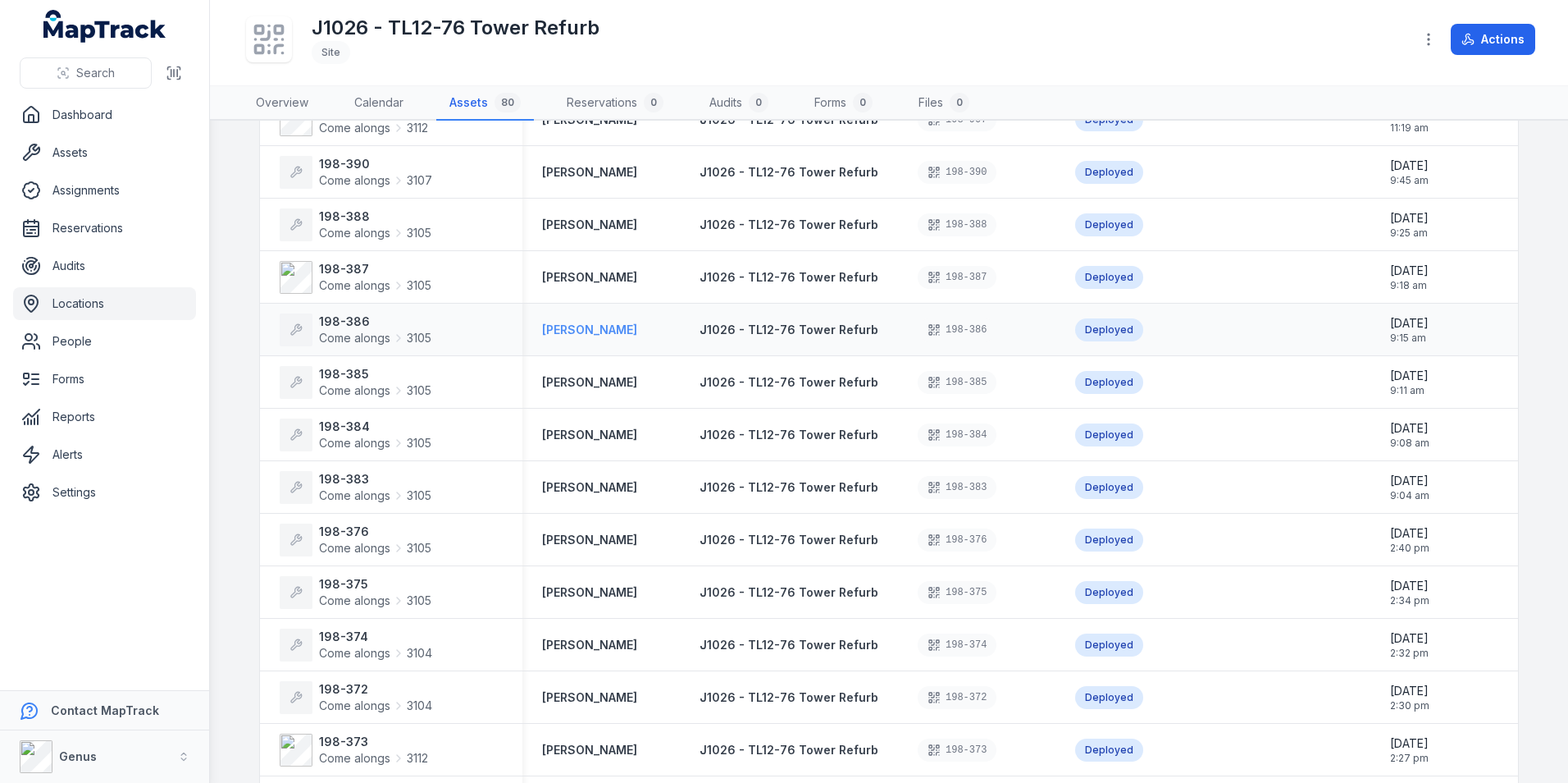
click at [565, 328] on strong "[PERSON_NAME]" at bounding box center [590, 329] width 96 height 16
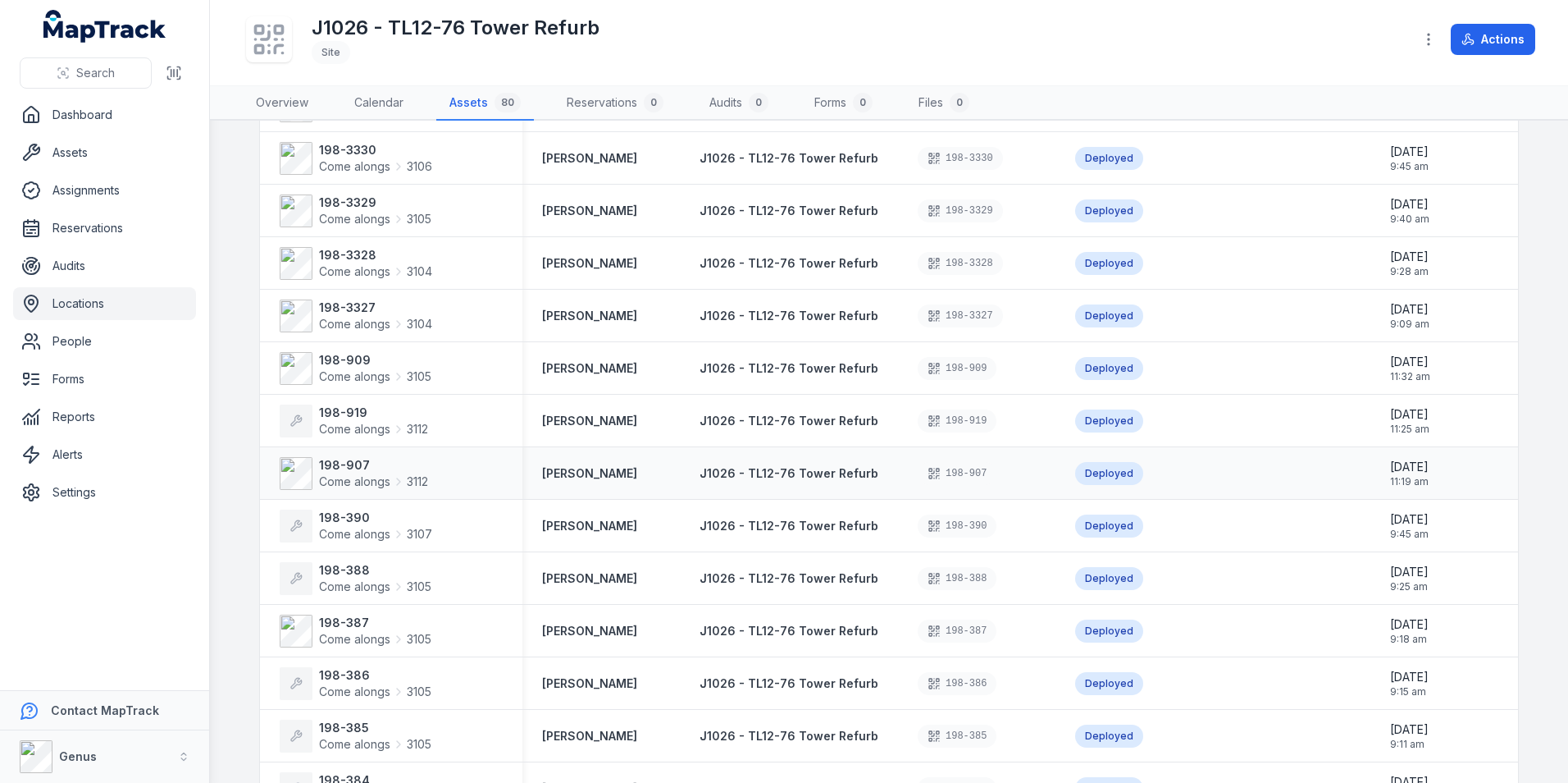
scroll to position [1723, 0]
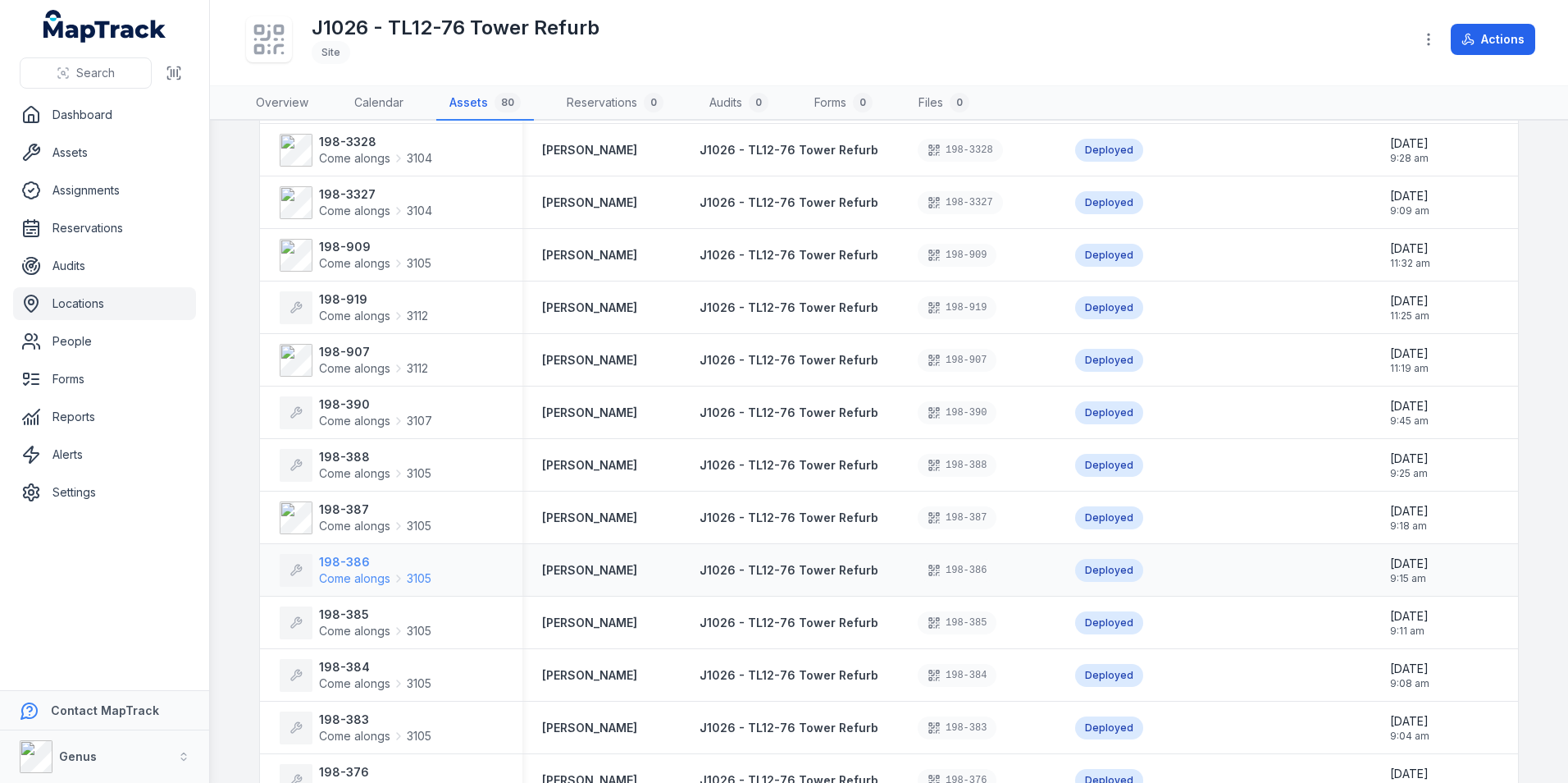
click at [327, 561] on strong "198-386" at bounding box center [375, 561] width 113 height 16
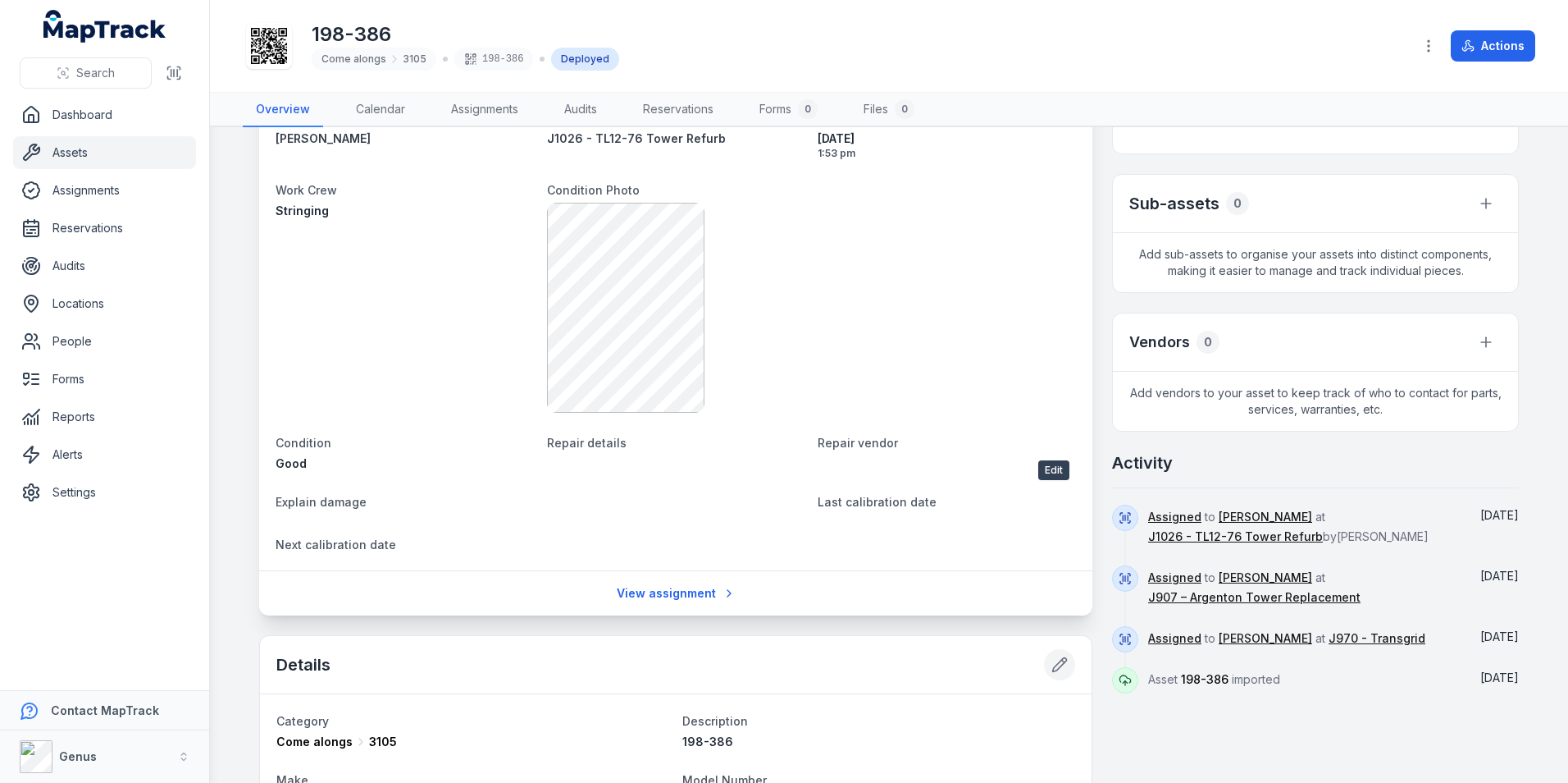
scroll to position [246, 0]
click at [65, 151] on link "Assets" at bounding box center [104, 152] width 183 height 33
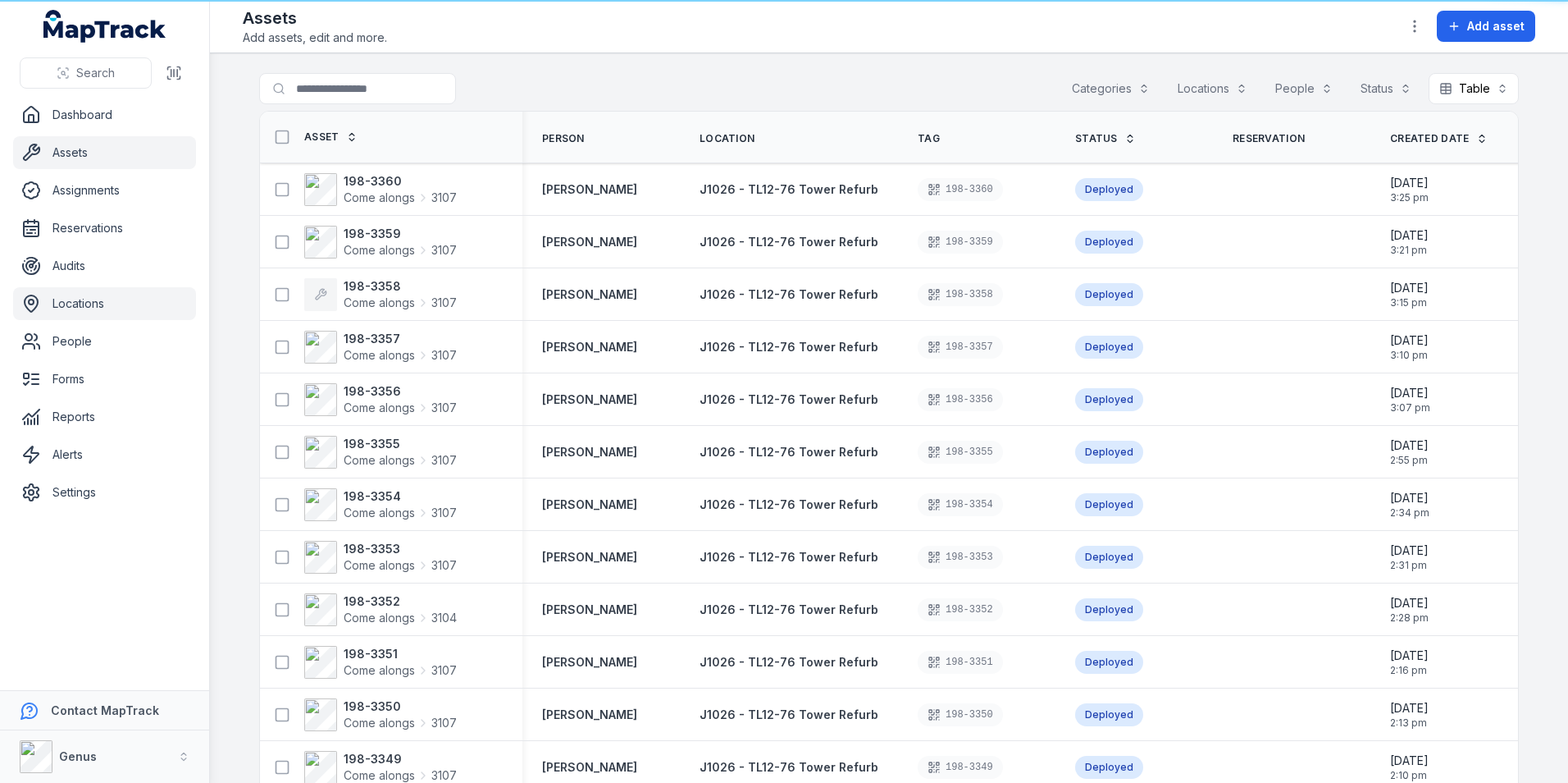
click at [74, 296] on link "Locations" at bounding box center [104, 303] width 183 height 33
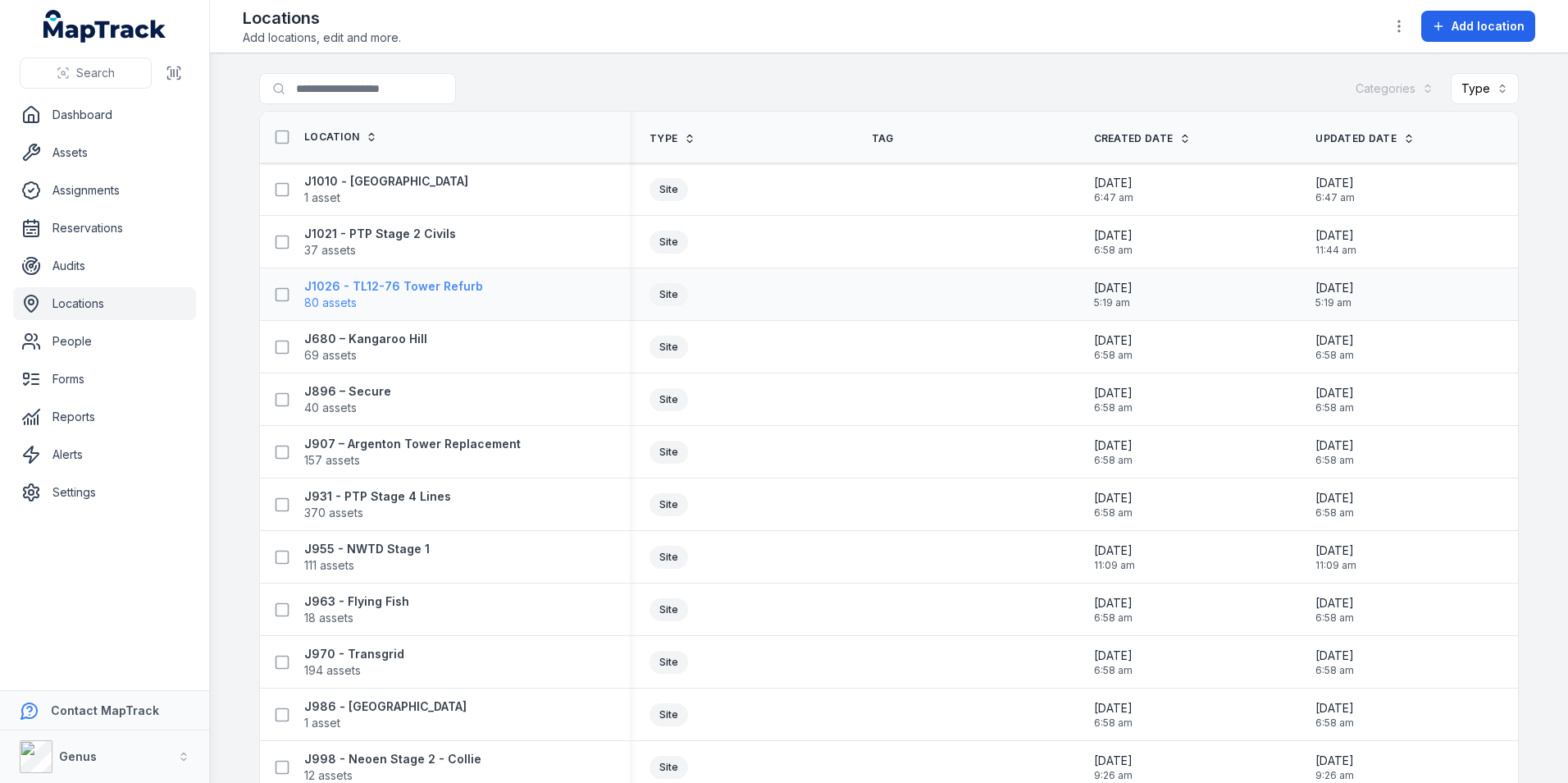
click at [396, 285] on strong "J1026 - TL12-76 Tower Refurb" at bounding box center [393, 286] width 179 height 16
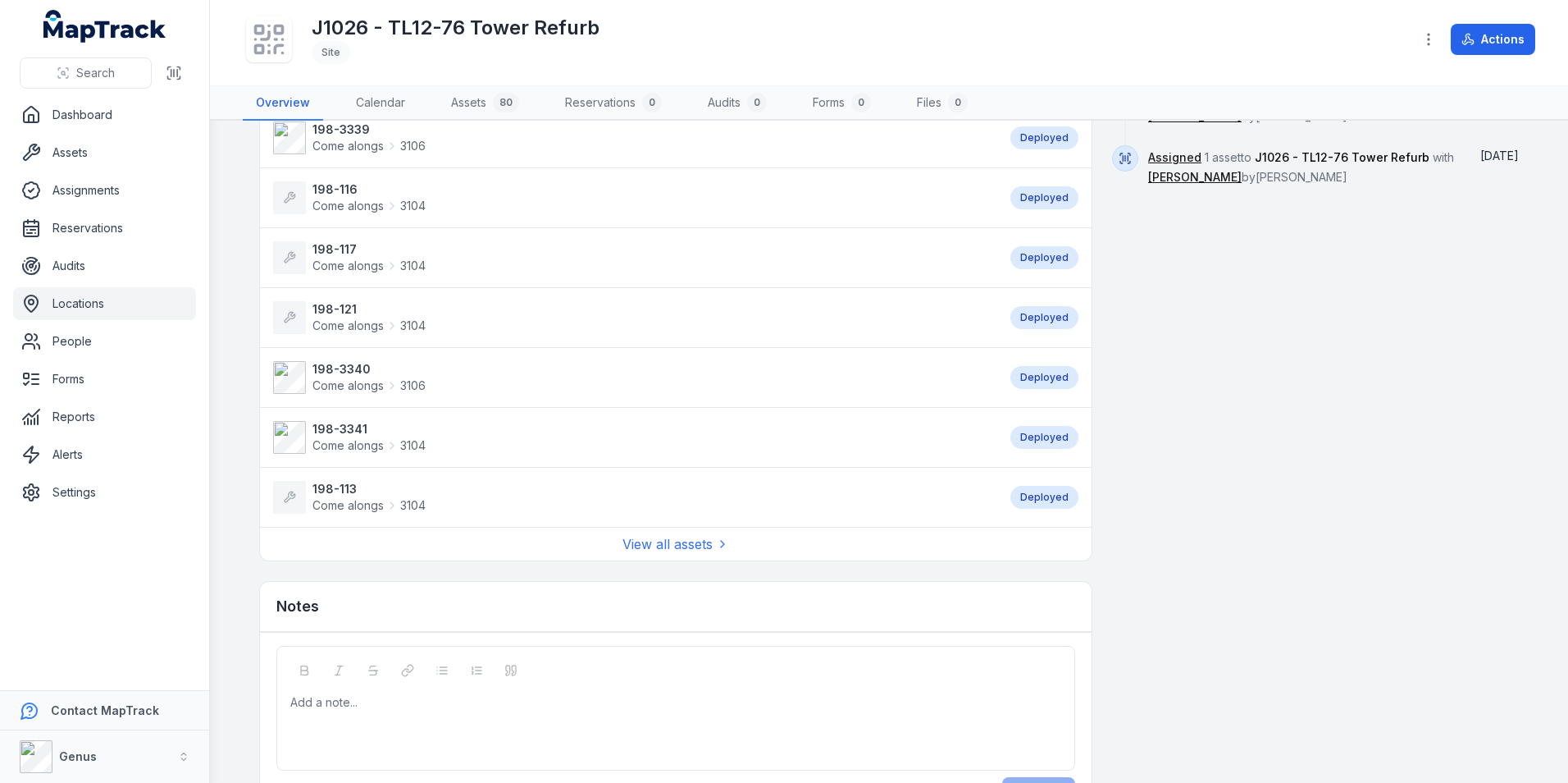
scroll to position [1219, 0]
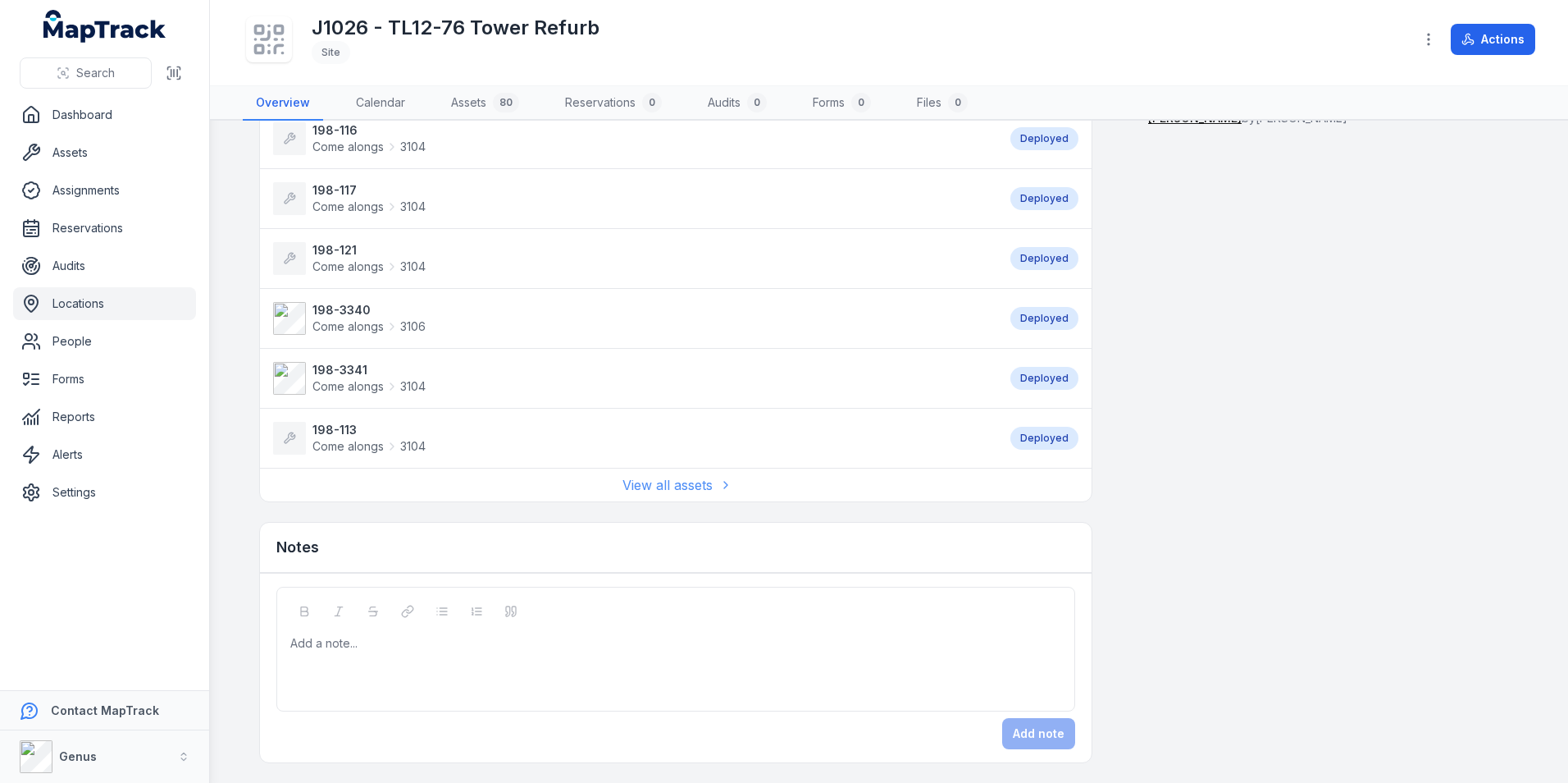
click at [646, 483] on link "View all assets" at bounding box center [676, 485] width 107 height 20
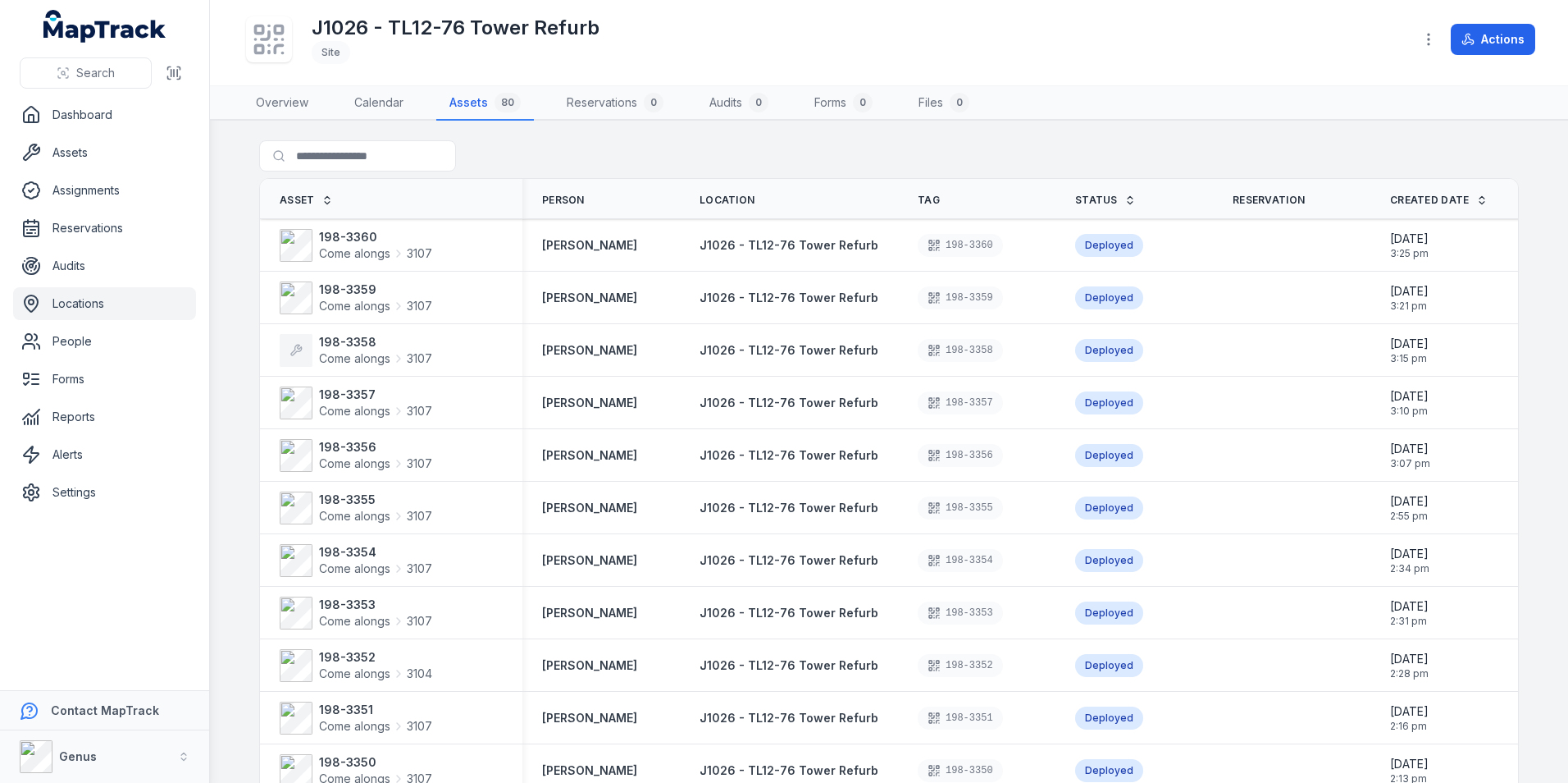
click at [69, 301] on link "Locations" at bounding box center [104, 303] width 183 height 33
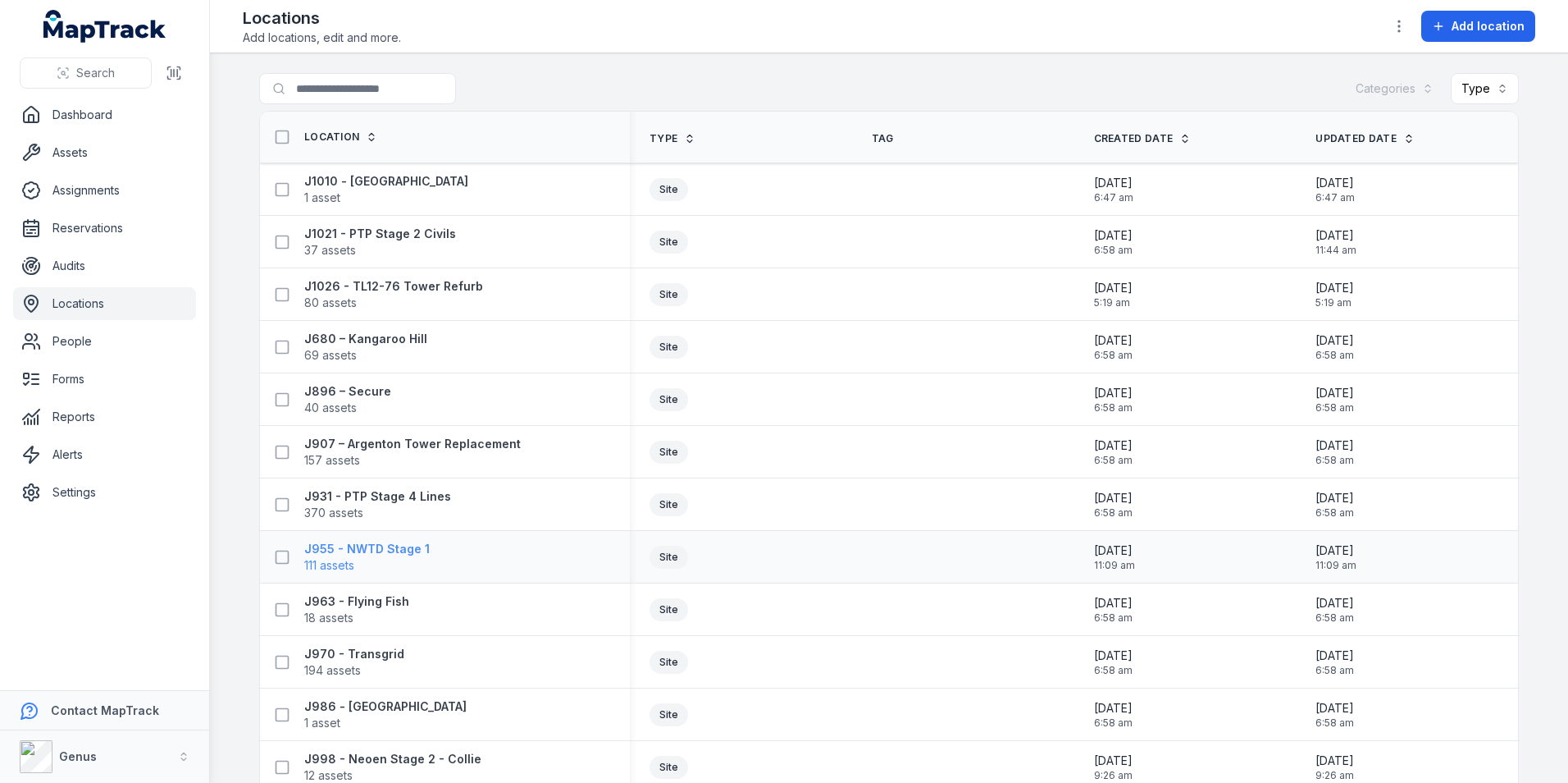
click at [312, 548] on strong "J955 - NWTD Stage 1" at bounding box center [366, 548] width 126 height 16
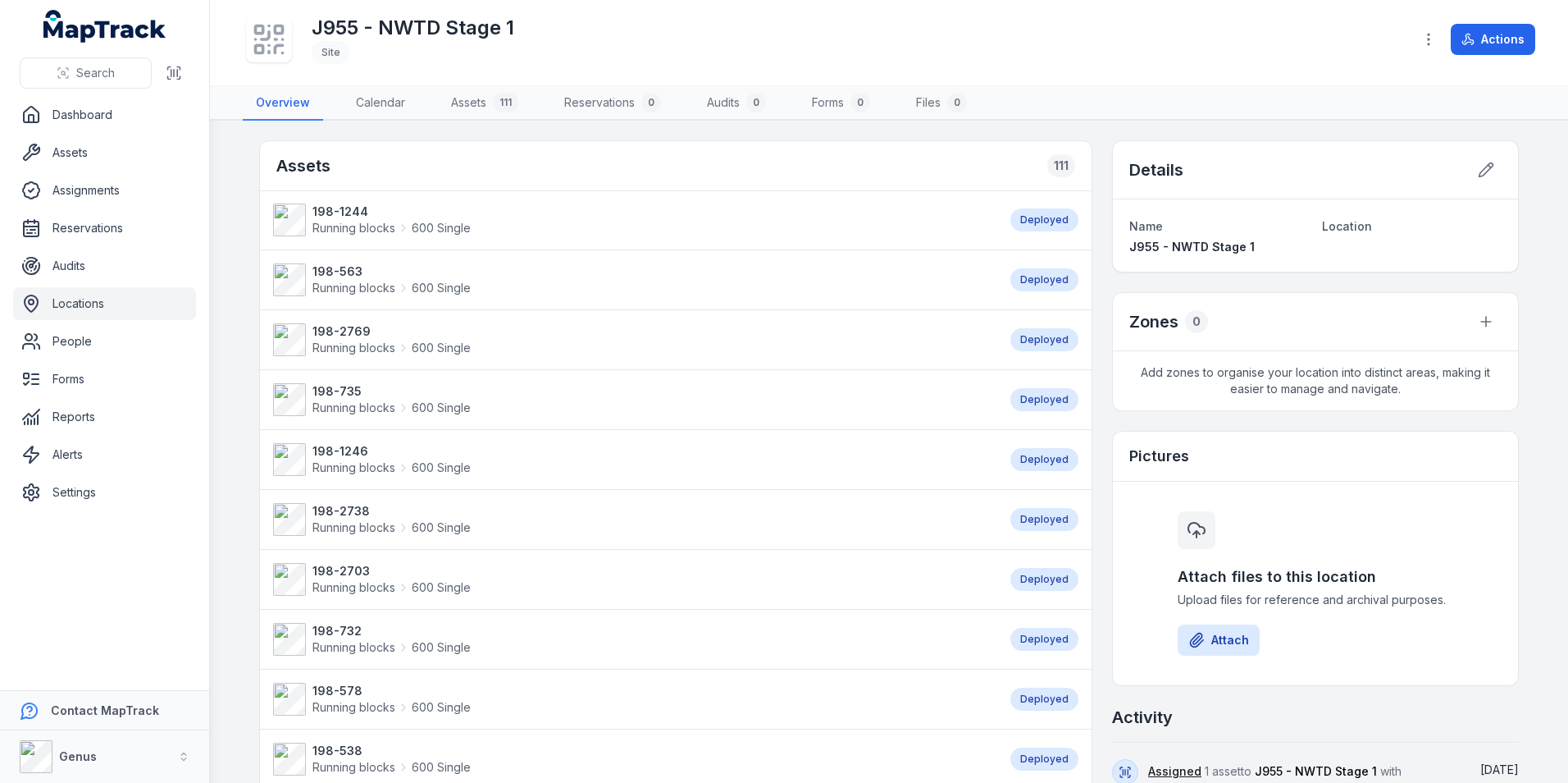
click at [54, 298] on link "Locations" at bounding box center [104, 303] width 183 height 33
